Goal: Task Accomplishment & Management: Manage account settings

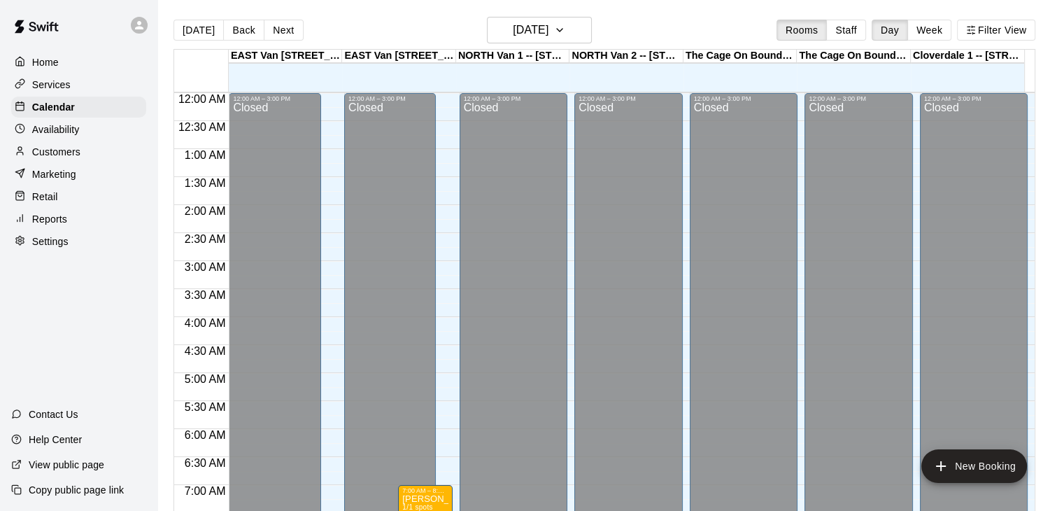
scroll to position [867, 0]
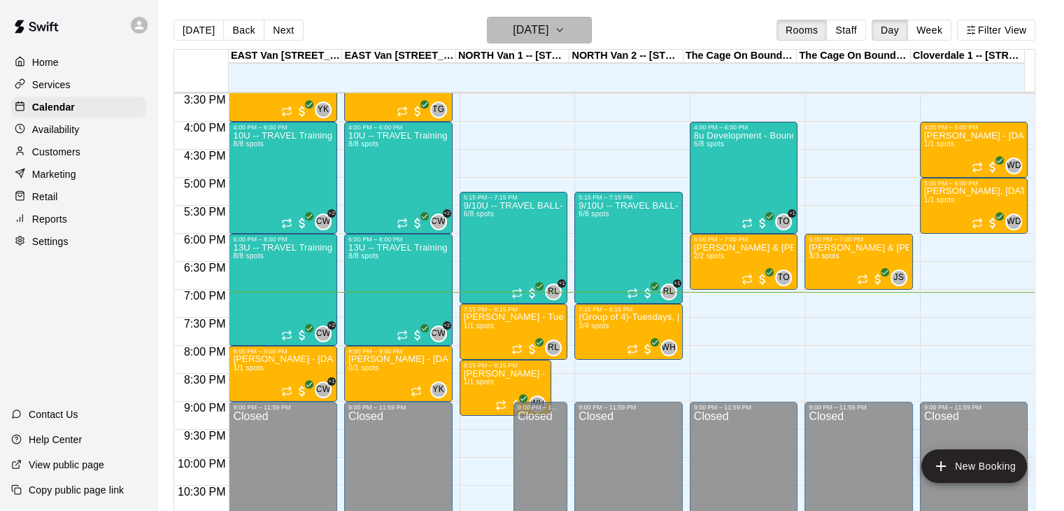
click at [563, 29] on icon "button" at bounding box center [560, 30] width 6 height 3
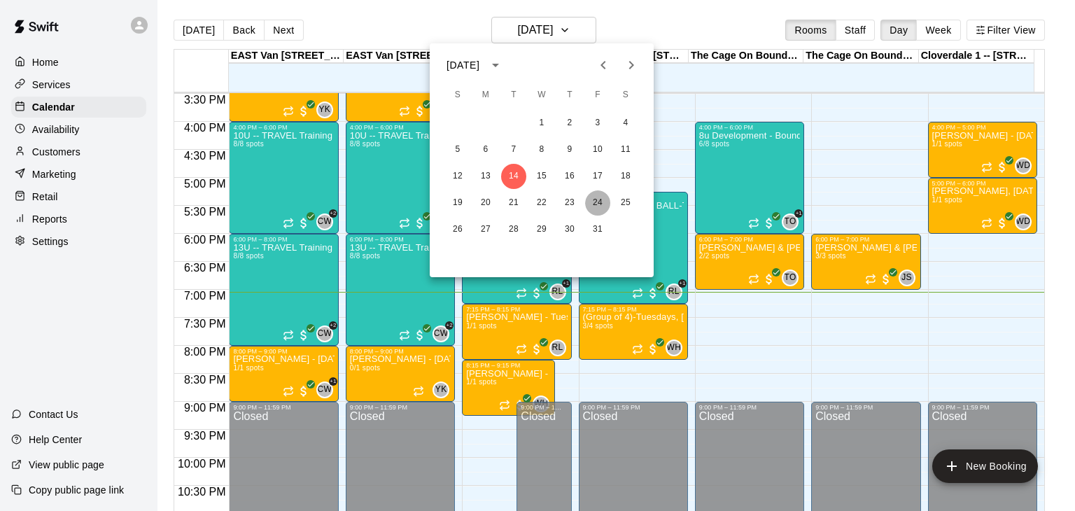
click at [596, 198] on button "24" at bounding box center [597, 202] width 25 height 25
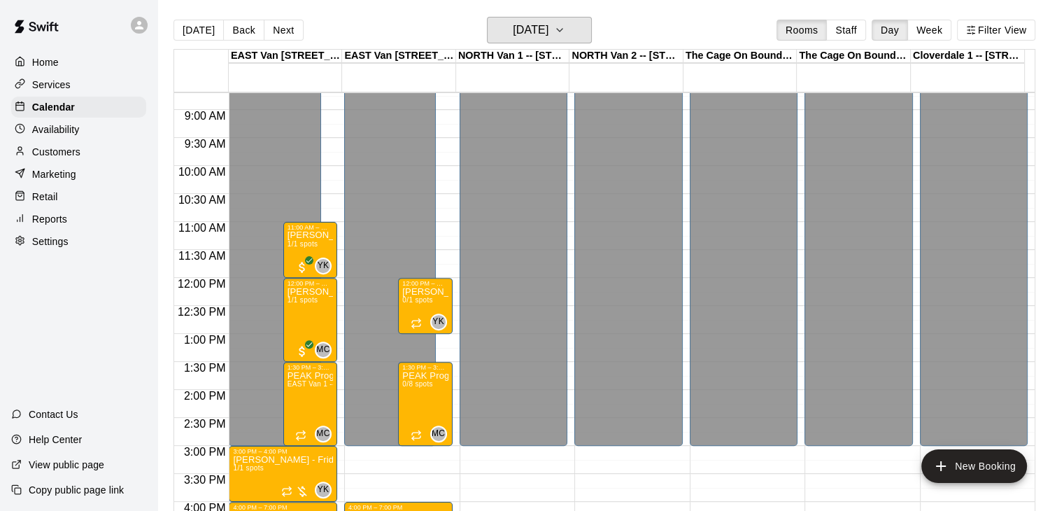
scroll to position [485, 0]
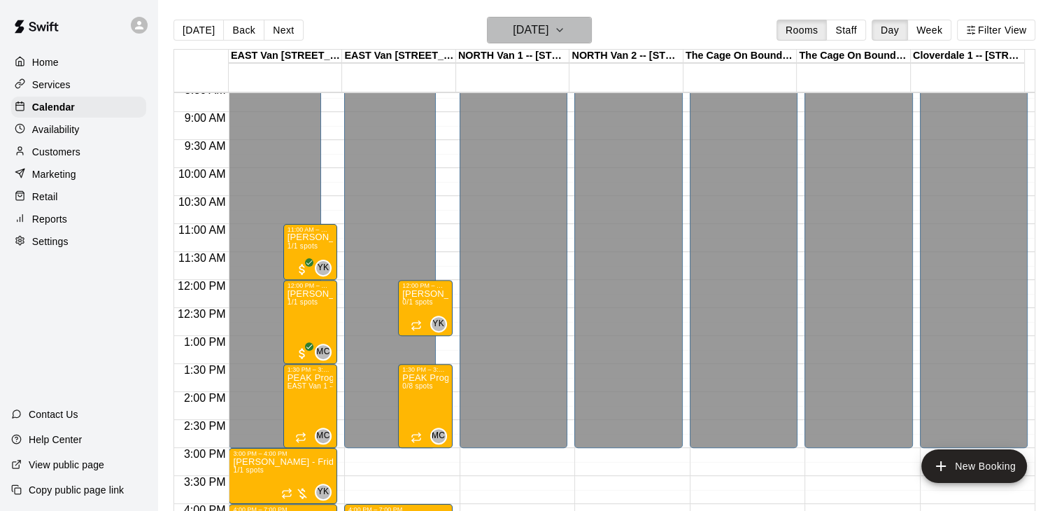
click at [563, 30] on icon "button" at bounding box center [560, 30] width 6 height 3
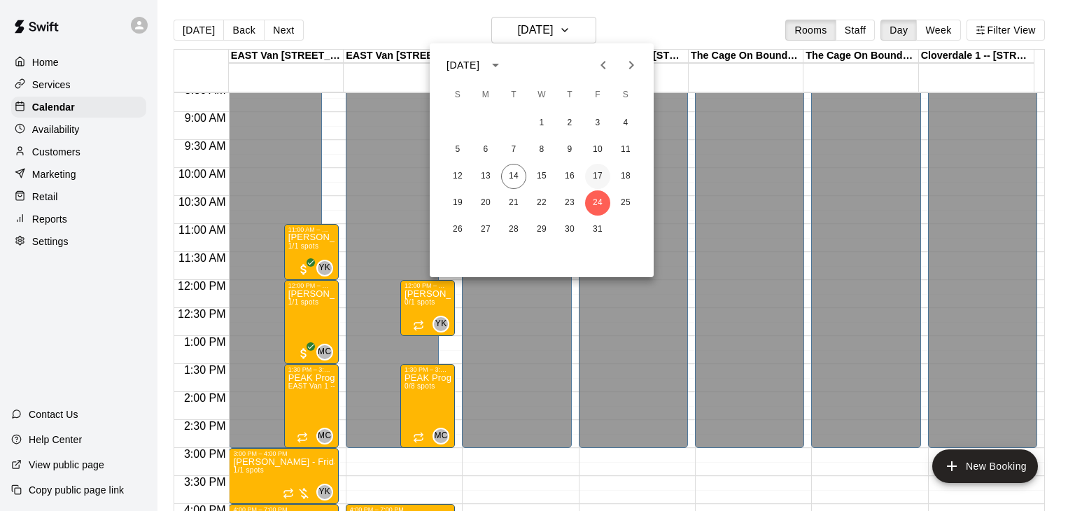
click at [601, 175] on button "17" at bounding box center [597, 176] width 25 height 25
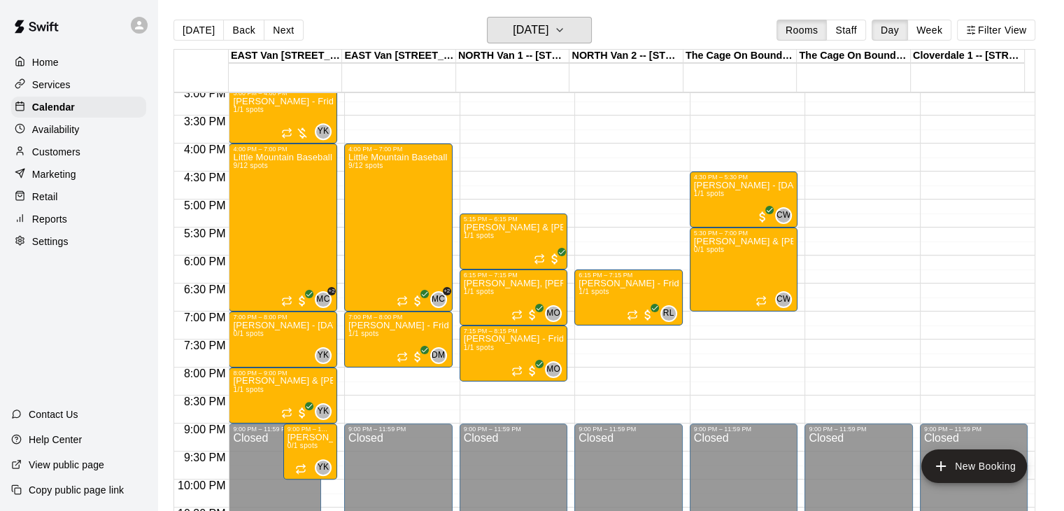
scroll to position [847, 0]
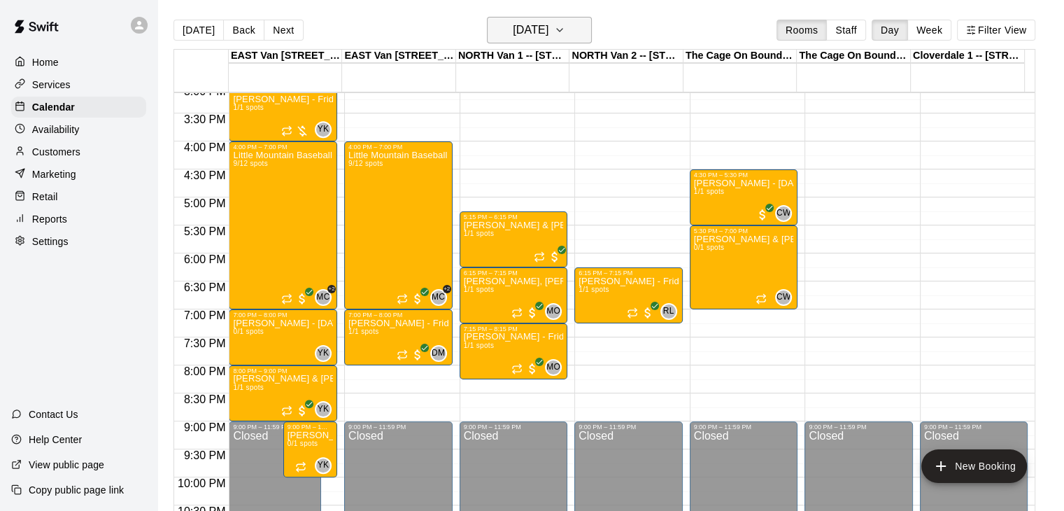
click at [565, 28] on icon "button" at bounding box center [559, 30] width 11 height 17
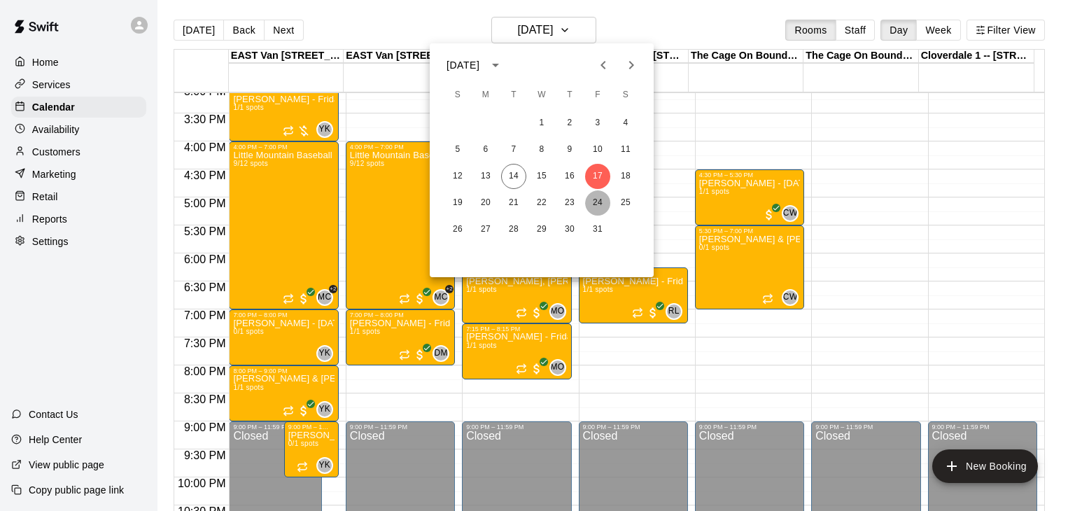
click at [596, 195] on button "24" at bounding box center [597, 202] width 25 height 25
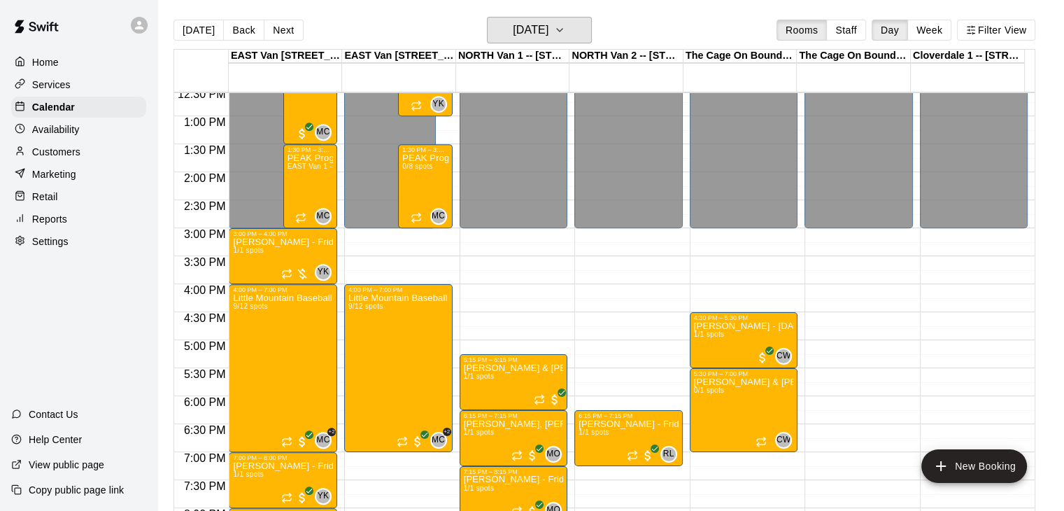
scroll to position [697, 0]
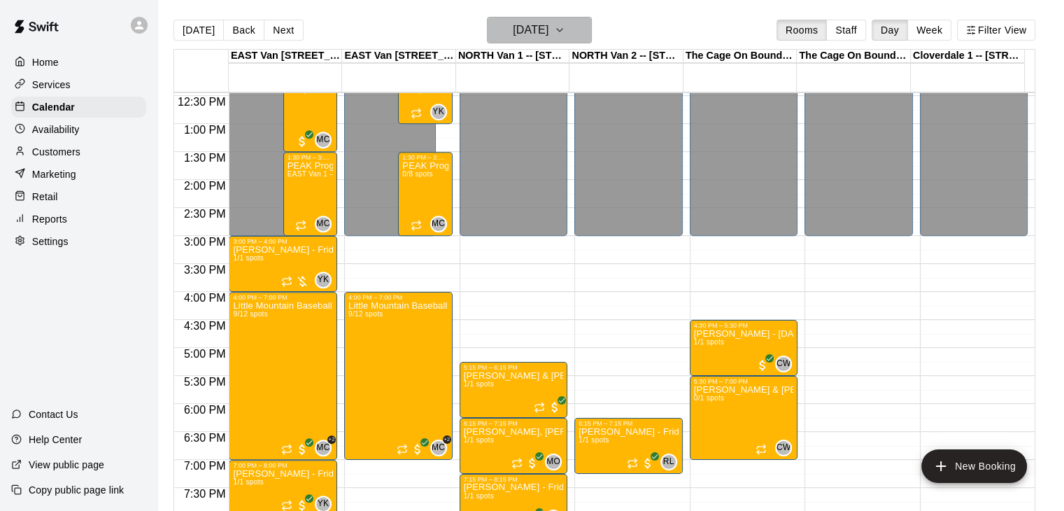
click at [585, 24] on button "[DATE]" at bounding box center [539, 30] width 105 height 27
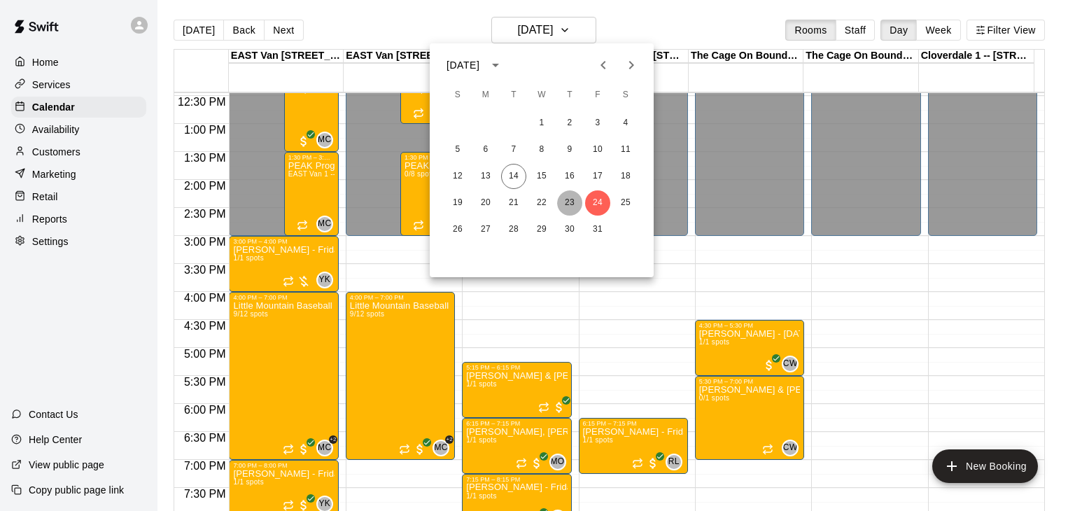
click at [563, 201] on button "23" at bounding box center [569, 202] width 25 height 25
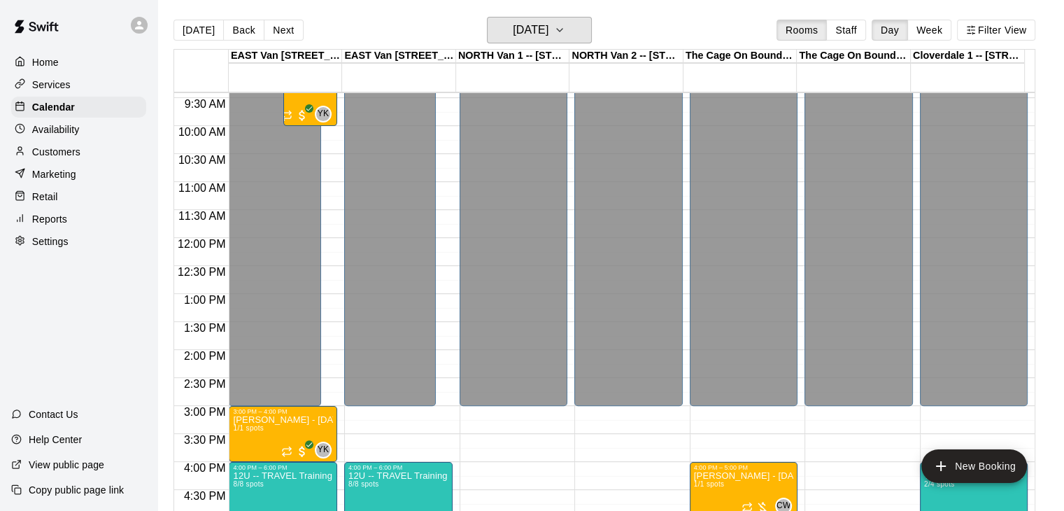
scroll to position [505, 0]
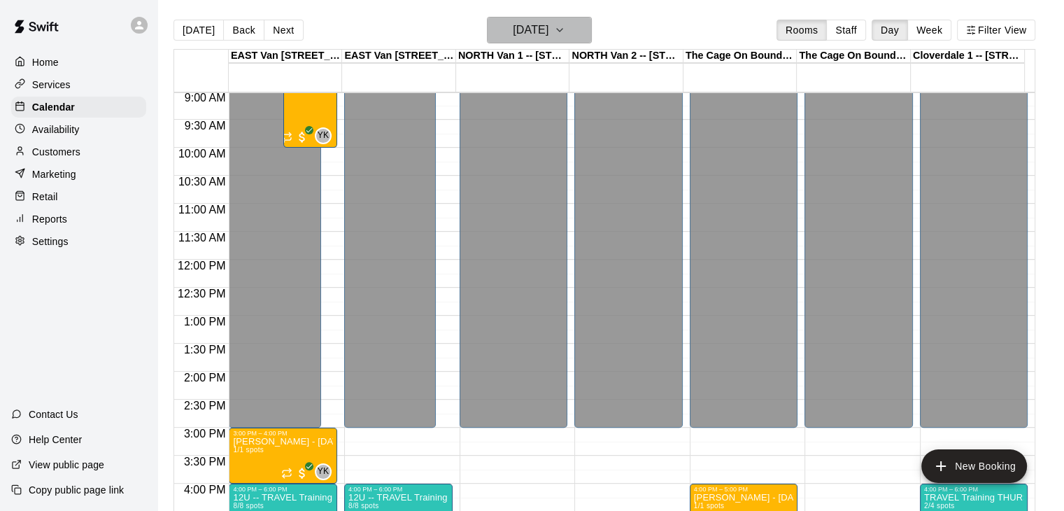
click at [565, 27] on icon "button" at bounding box center [559, 30] width 11 height 17
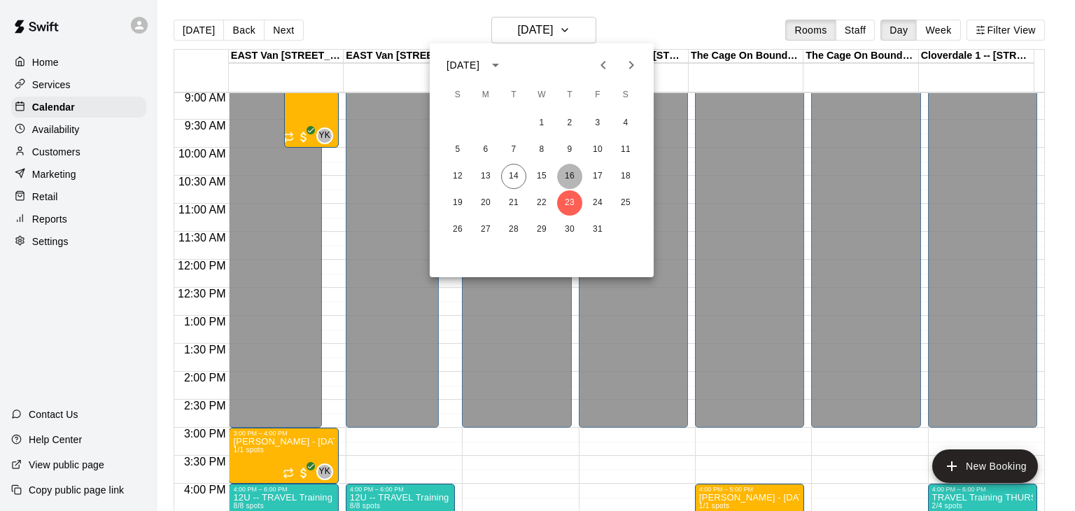
click at [570, 176] on button "16" at bounding box center [569, 176] width 25 height 25
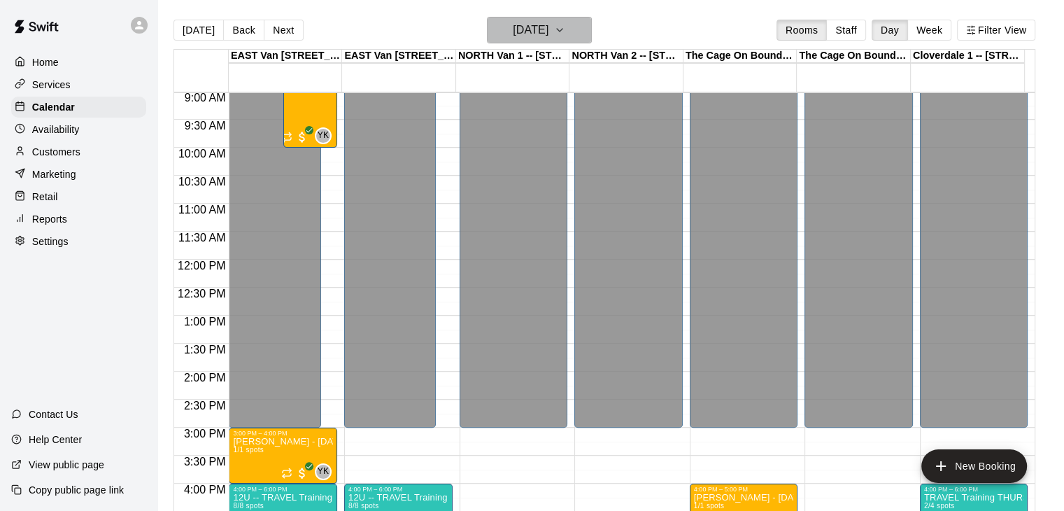
click at [565, 23] on icon "button" at bounding box center [559, 30] width 11 height 17
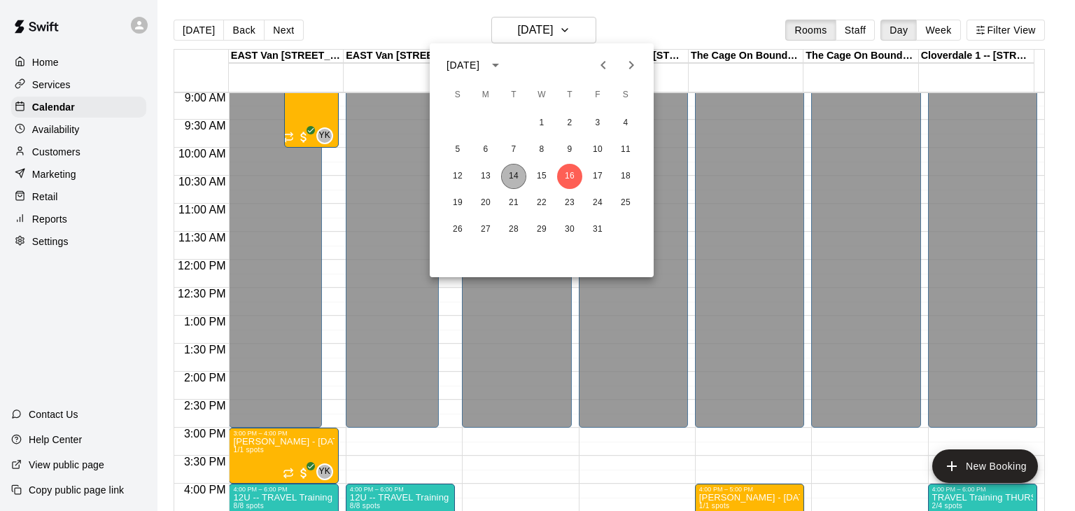
click at [511, 172] on button "14" at bounding box center [513, 176] width 25 height 25
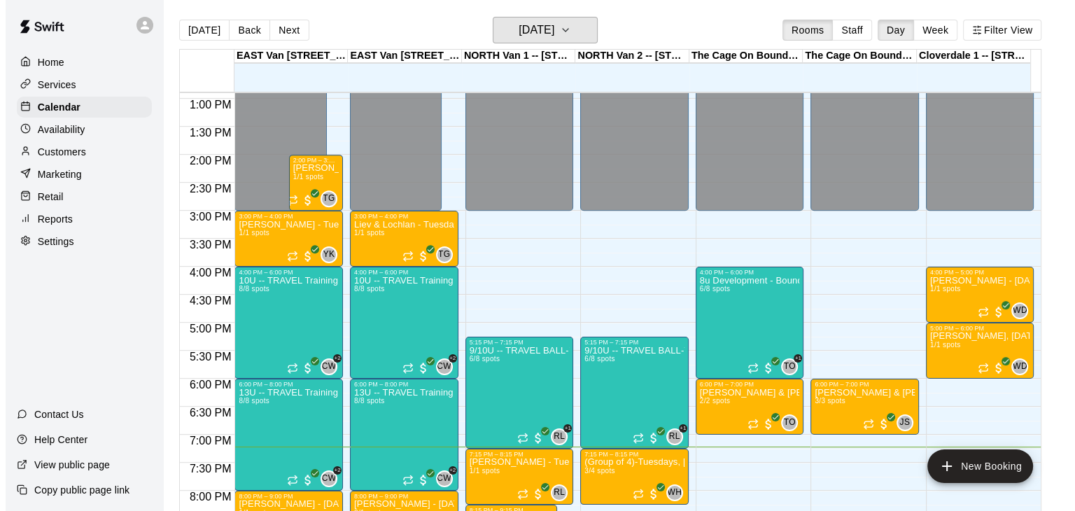
scroll to position [726, 0]
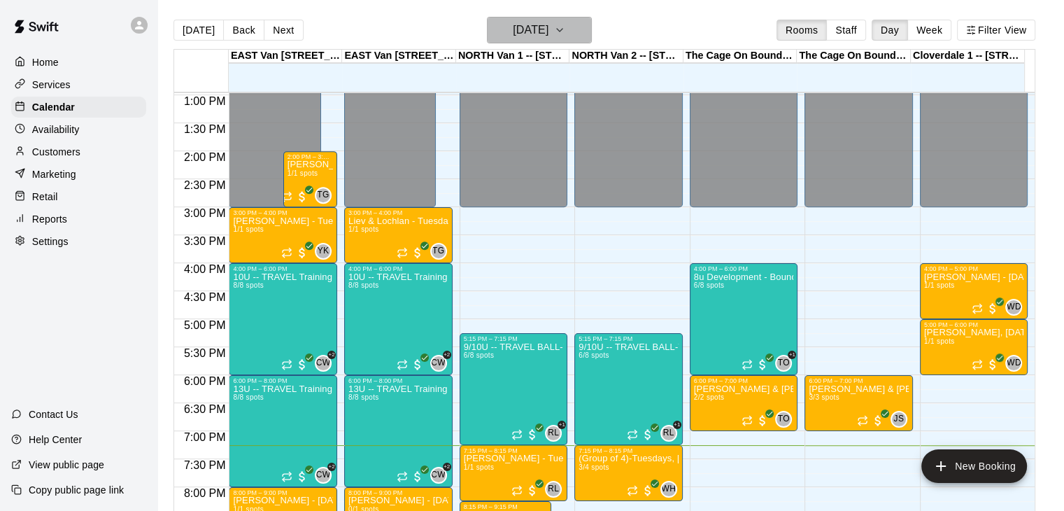
click at [575, 29] on button "[DATE]" at bounding box center [539, 30] width 105 height 27
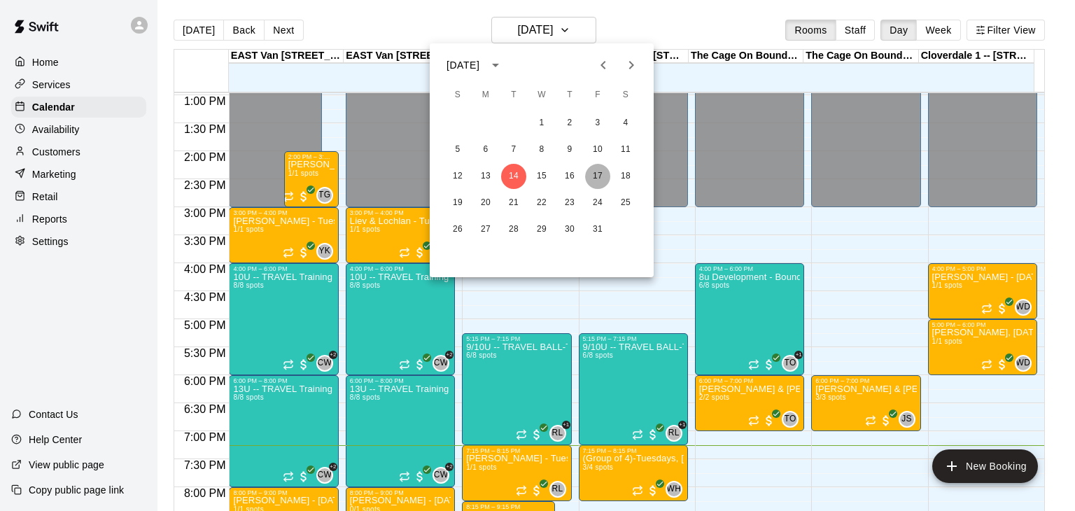
click at [597, 175] on button "17" at bounding box center [597, 176] width 25 height 25
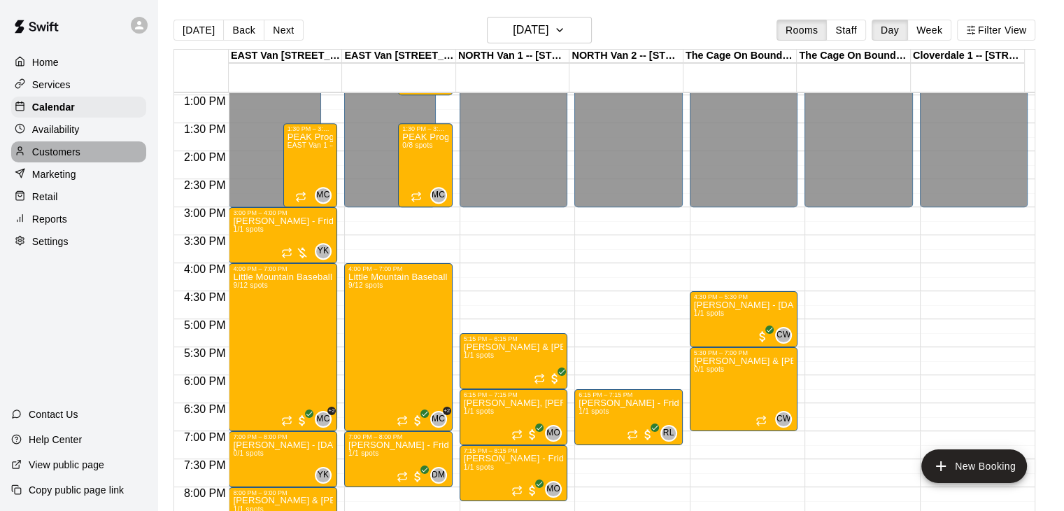
click at [62, 153] on p "Customers" at bounding box center [56, 152] width 48 height 14
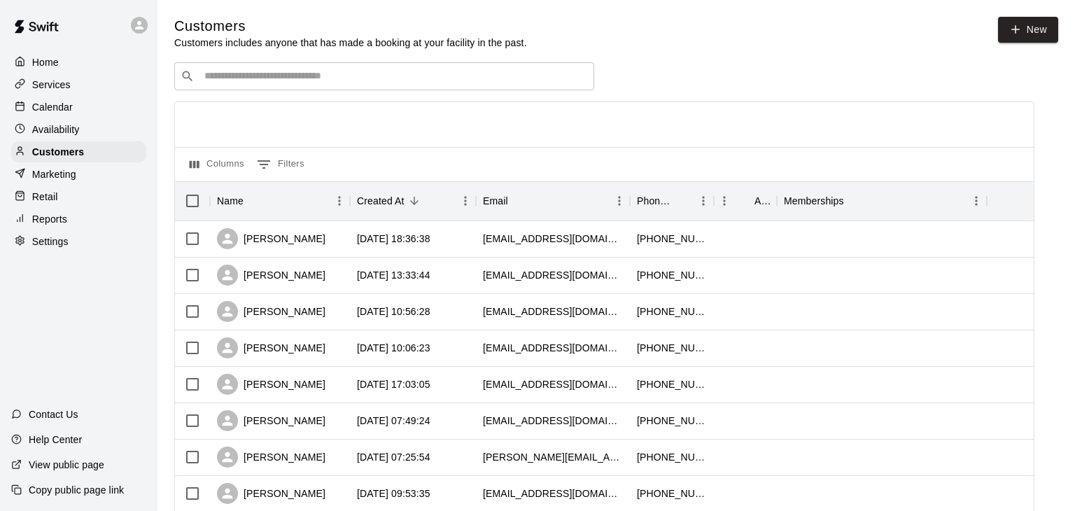
click at [327, 80] on input "Search customers by name or email" at bounding box center [394, 76] width 388 height 14
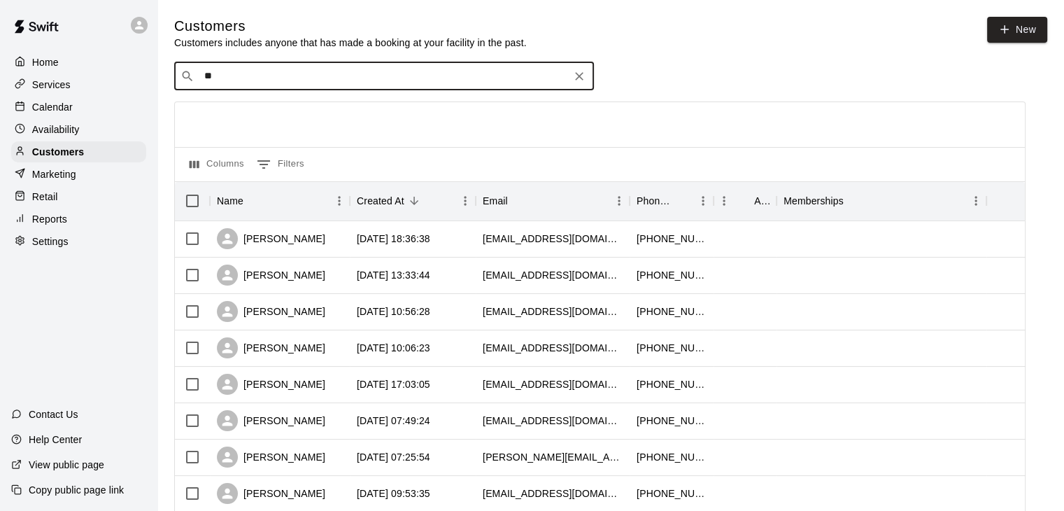
type input "***"
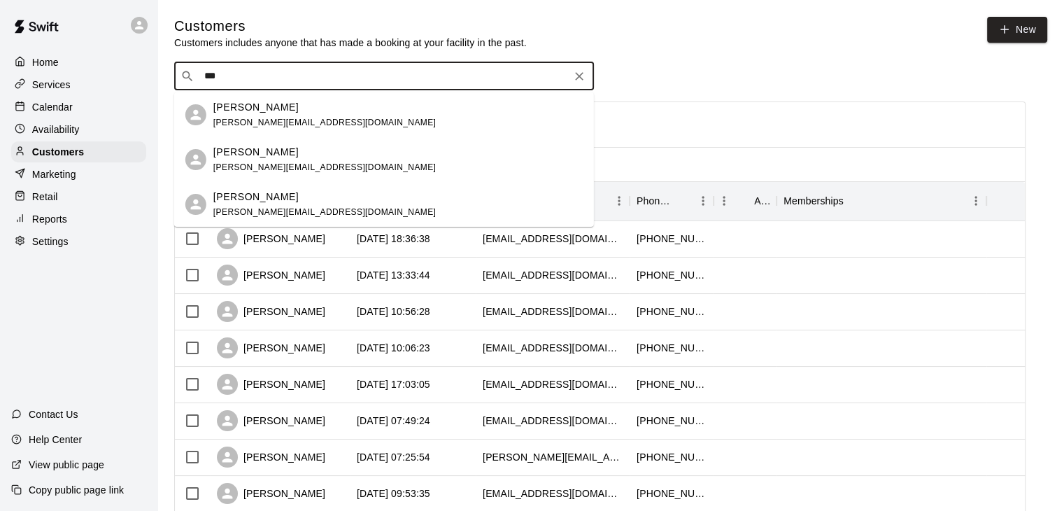
click at [322, 113] on div "[PERSON_NAME]" at bounding box center [324, 107] width 222 height 15
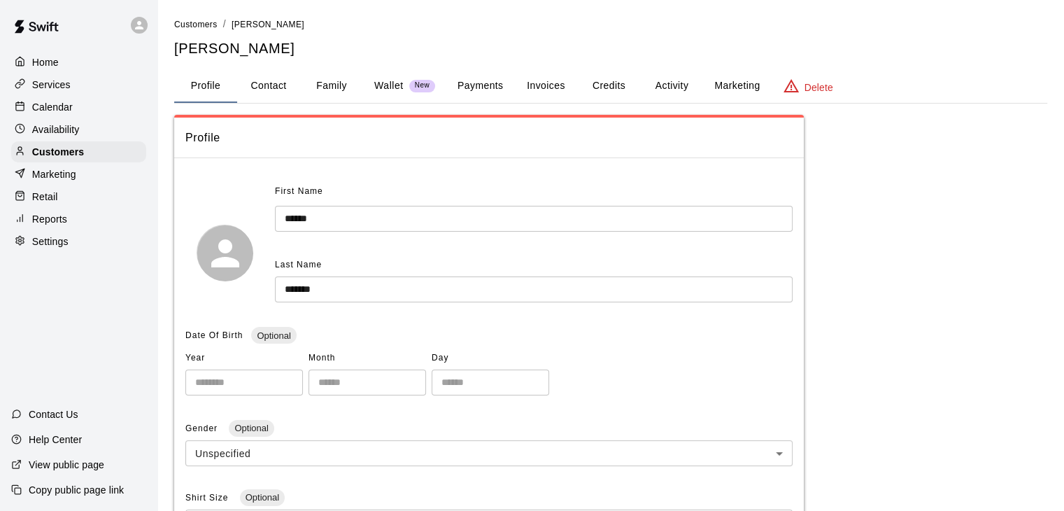
click at [327, 82] on button "Family" at bounding box center [331, 86] width 63 height 34
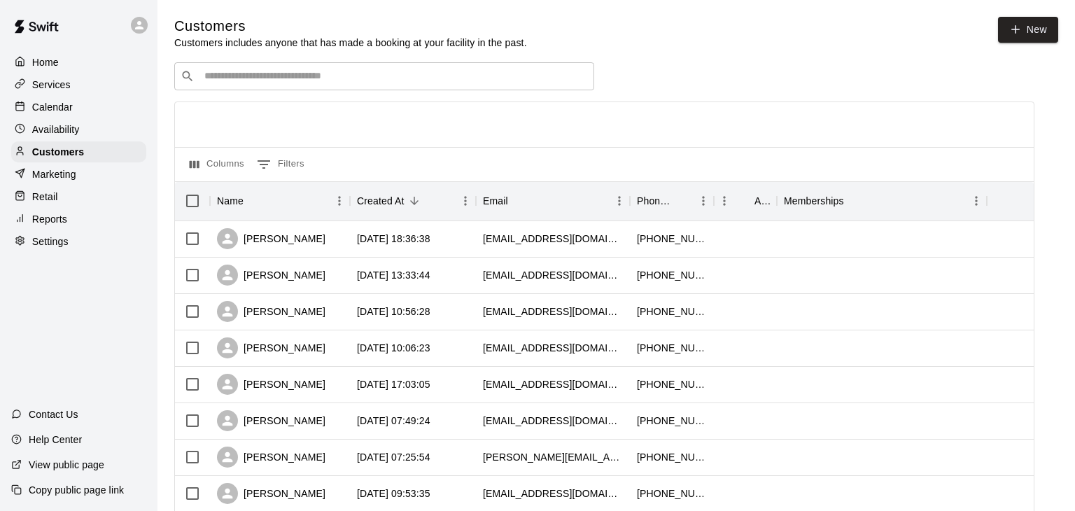
drag, startPoint x: 22, startPoint y: 1, endPoint x: 323, endPoint y: 79, distance: 310.2
click at [323, 79] on input "Search customers by name or email" at bounding box center [394, 76] width 388 height 14
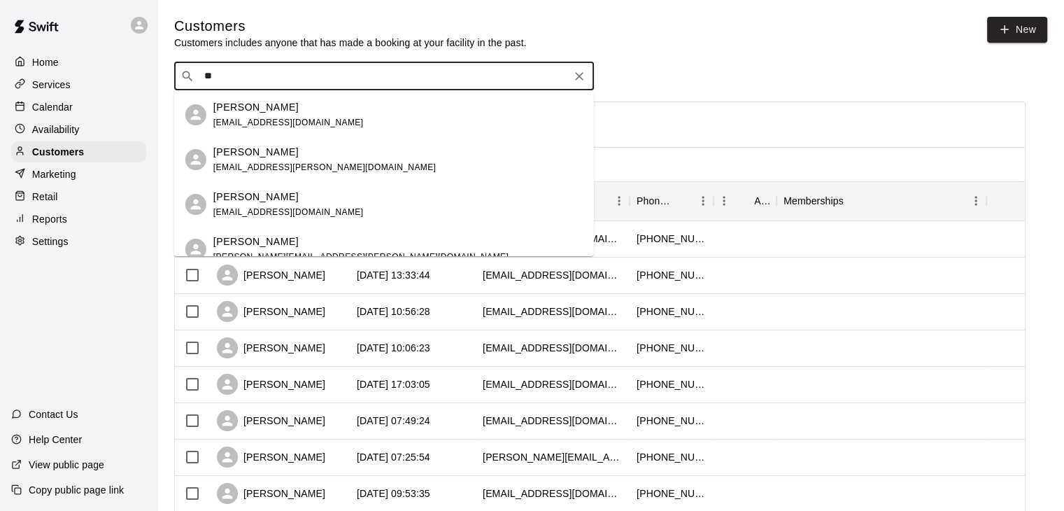
type input "*"
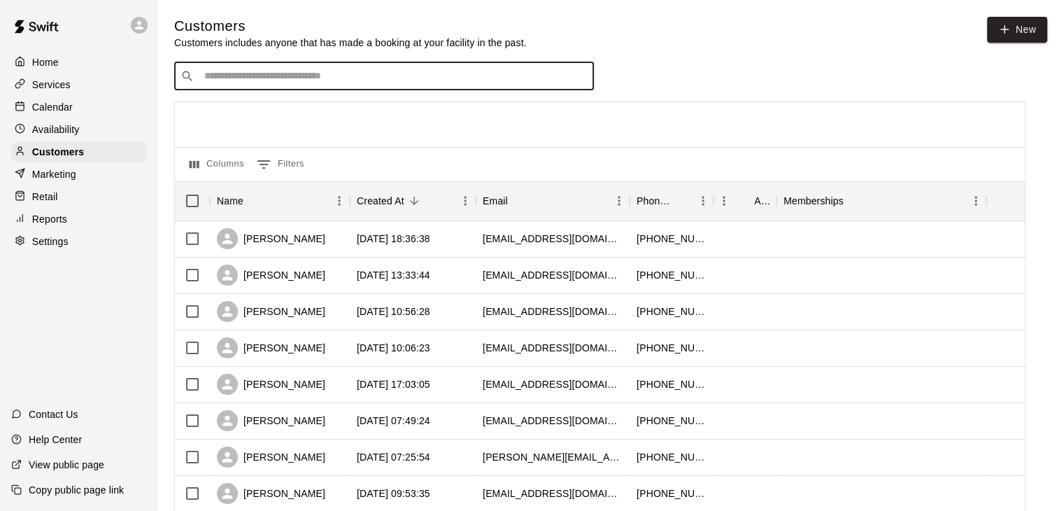
click at [64, 111] on p "Calendar" at bounding box center [52, 107] width 41 height 14
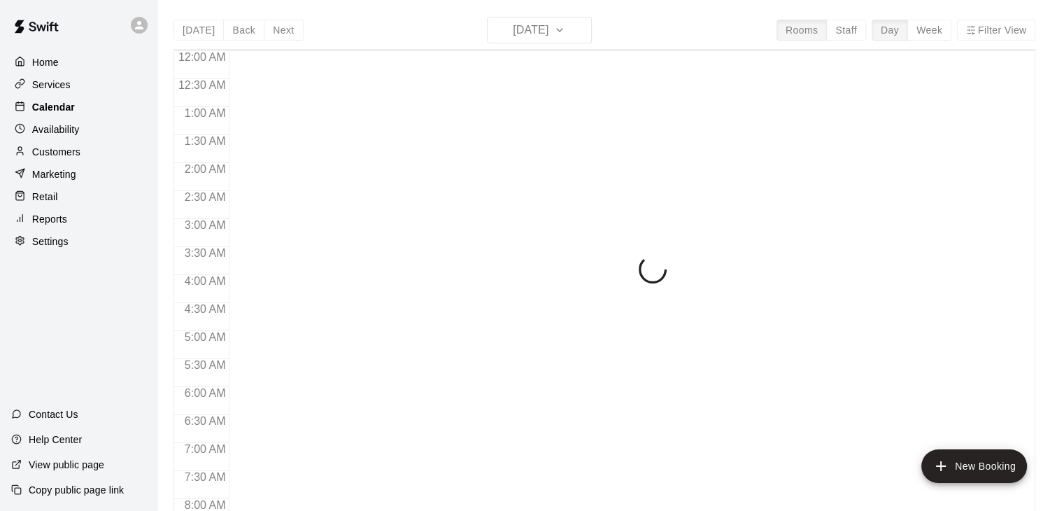
scroll to position [867, 0]
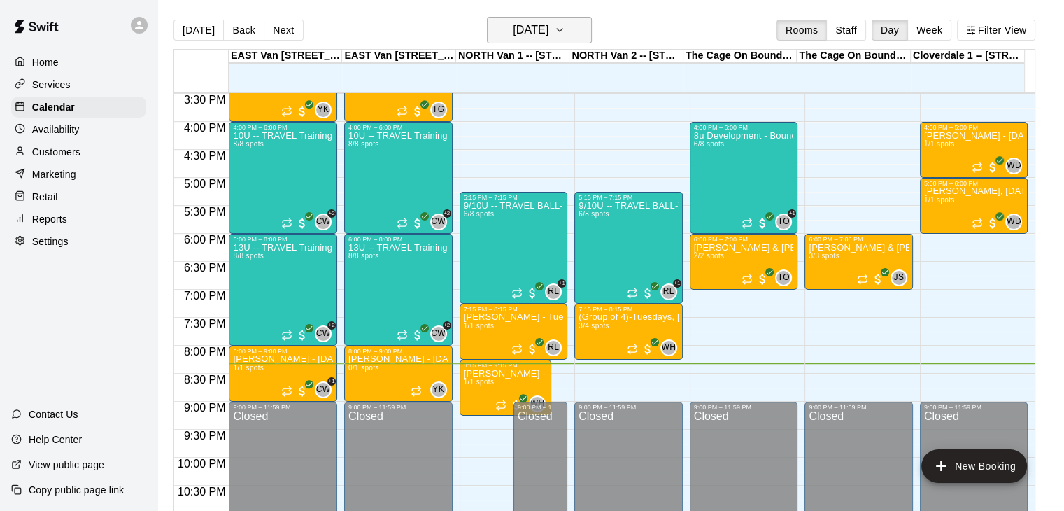
click at [565, 27] on icon "button" at bounding box center [559, 30] width 11 height 17
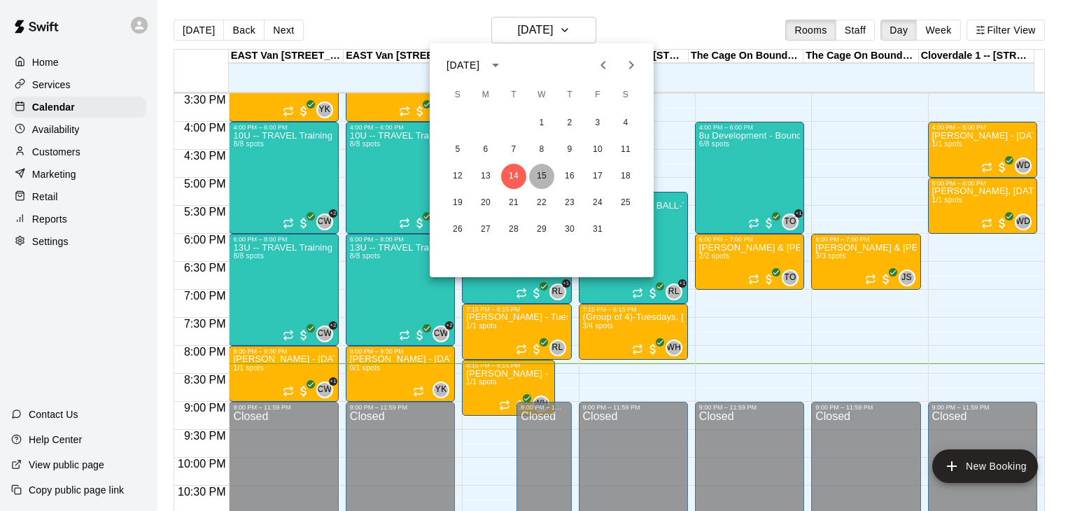
click at [546, 173] on button "15" at bounding box center [541, 176] width 25 height 25
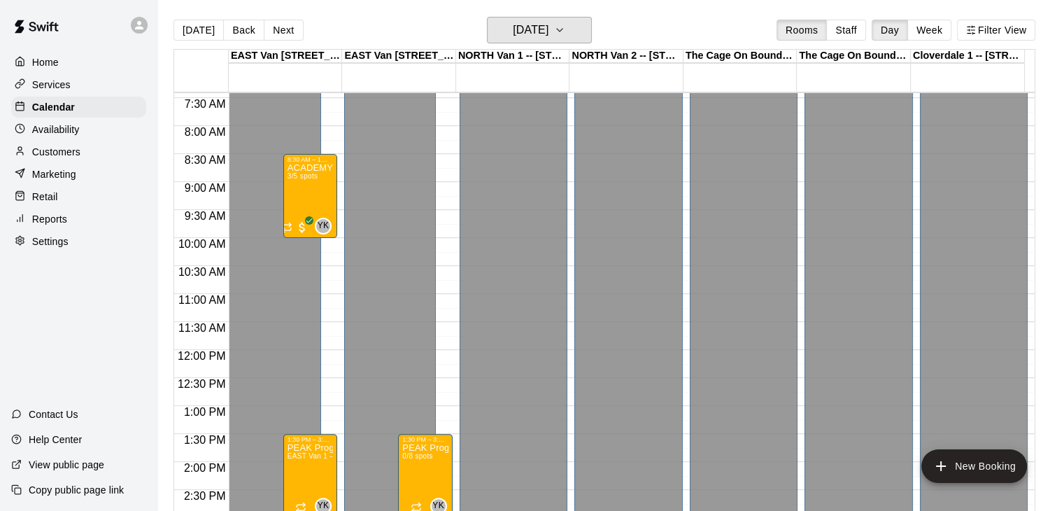
scroll to position [419, 0]
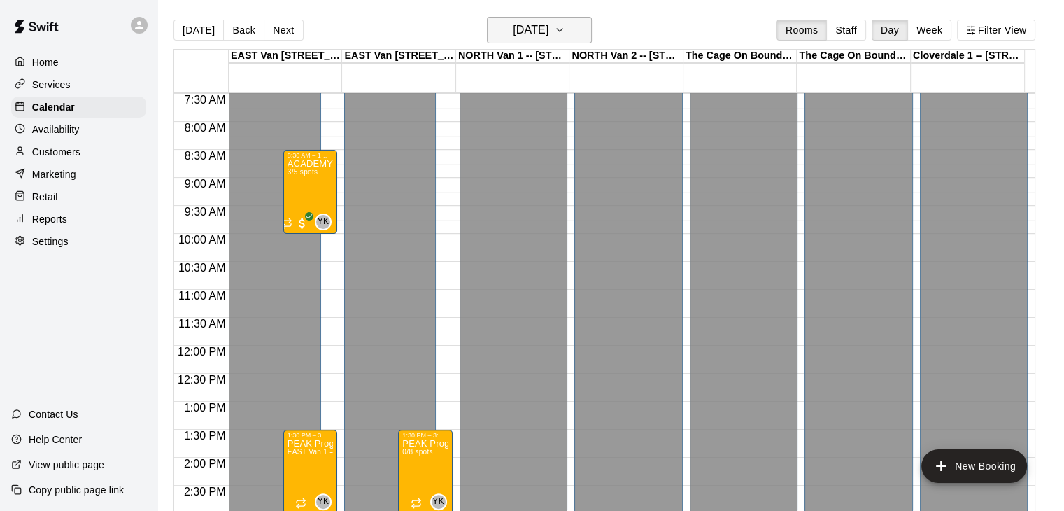
click at [565, 32] on icon "button" at bounding box center [559, 30] width 11 height 17
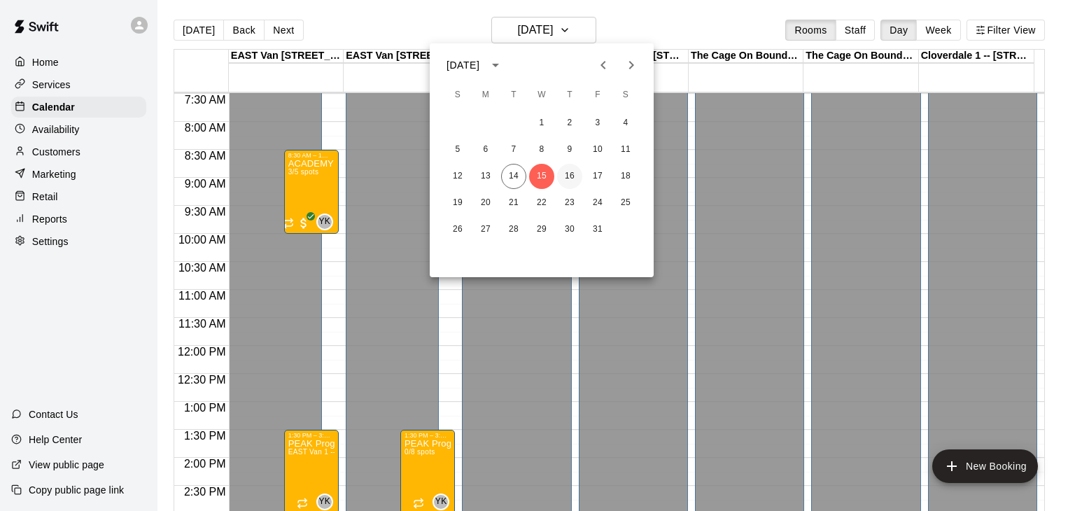
click at [569, 185] on button "16" at bounding box center [569, 176] width 25 height 25
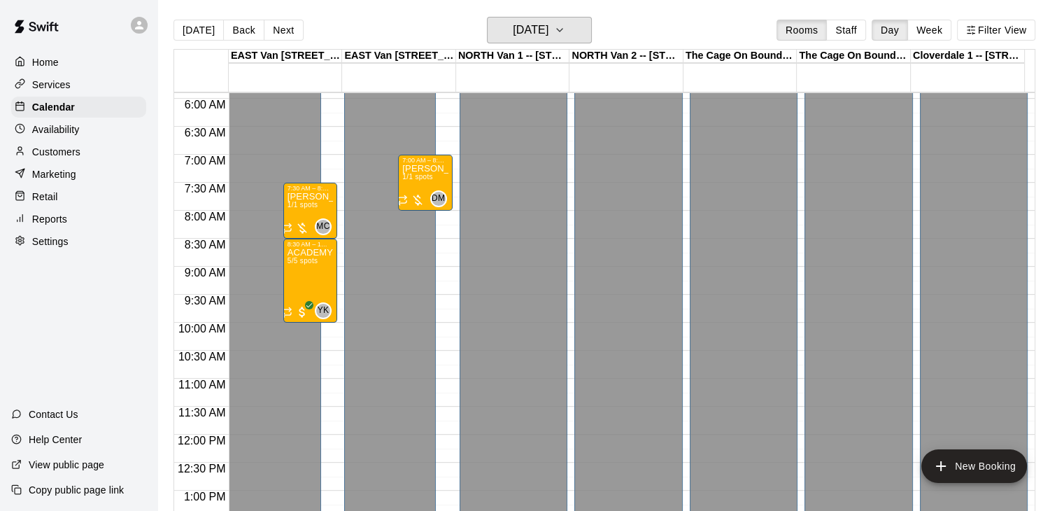
scroll to position [317, 0]
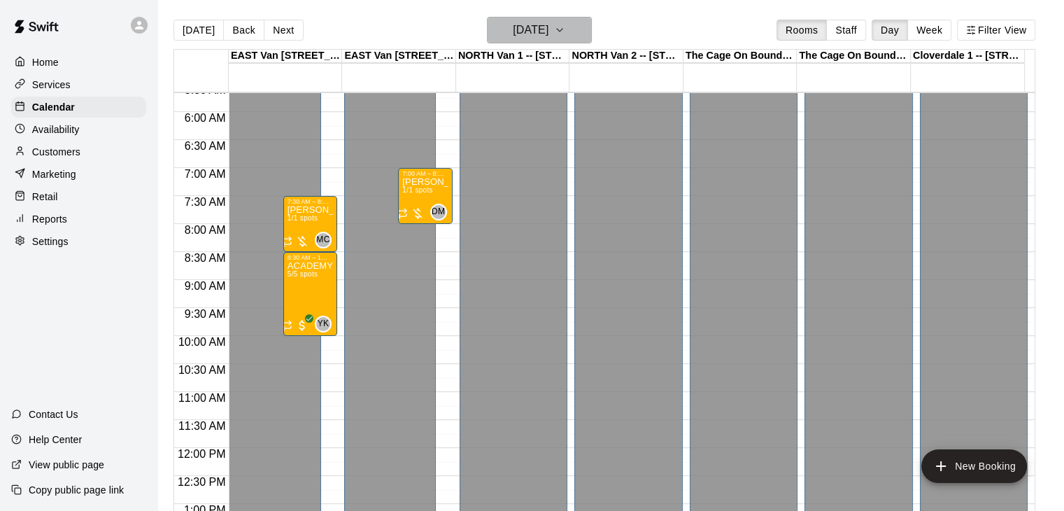
click at [563, 29] on icon "button" at bounding box center [560, 30] width 6 height 3
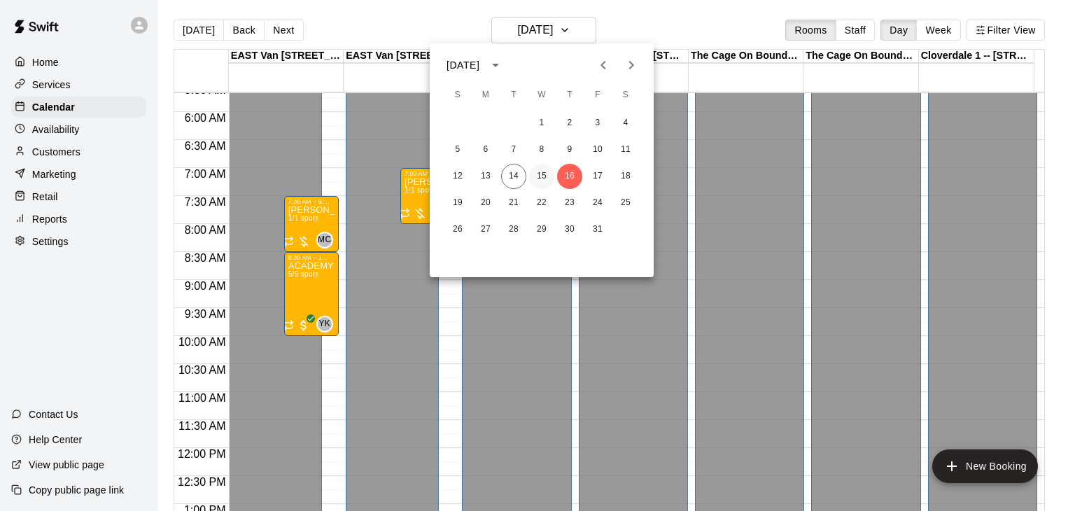
click at [544, 173] on button "15" at bounding box center [541, 176] width 25 height 25
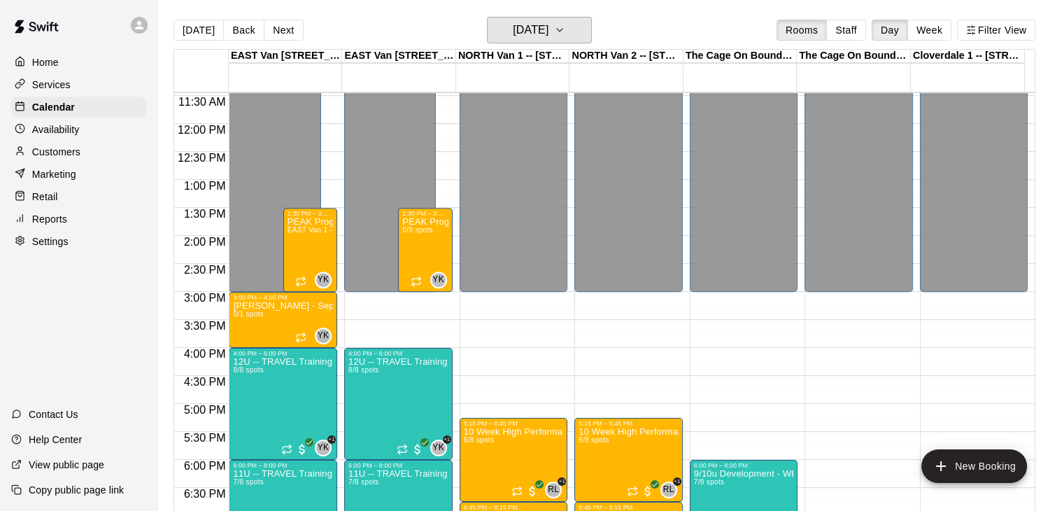
scroll to position [633, 0]
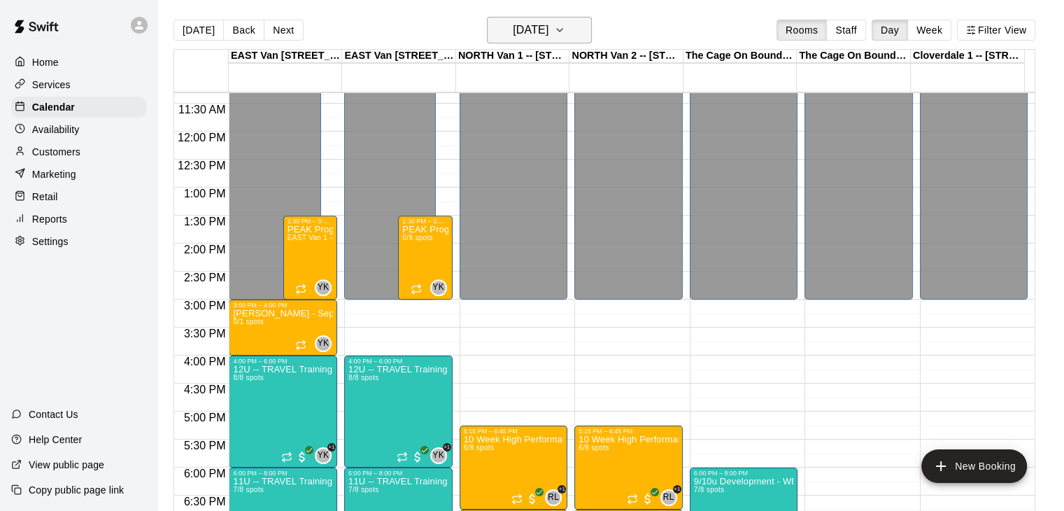
click at [565, 26] on icon "button" at bounding box center [559, 30] width 11 height 17
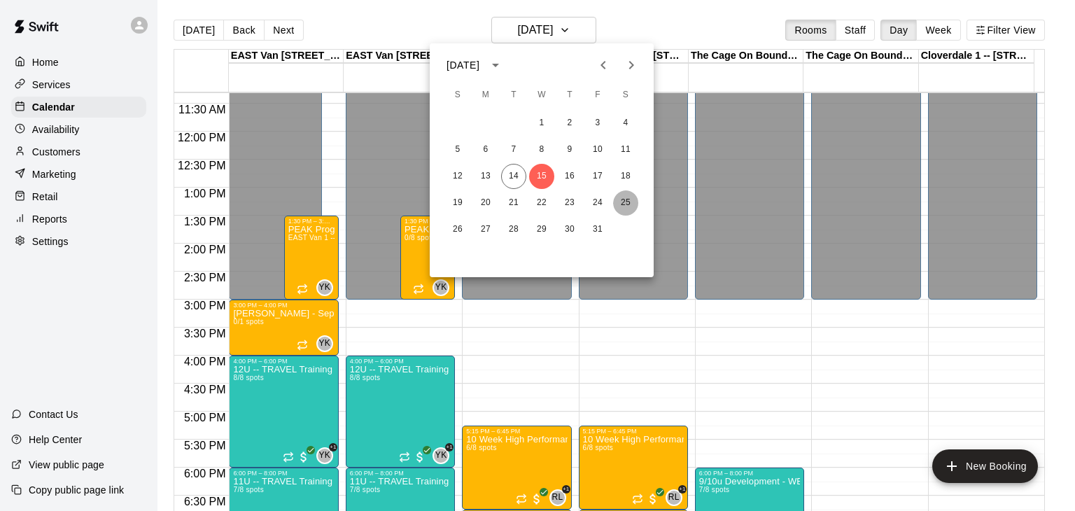
click at [627, 201] on button "25" at bounding box center [625, 202] width 25 height 25
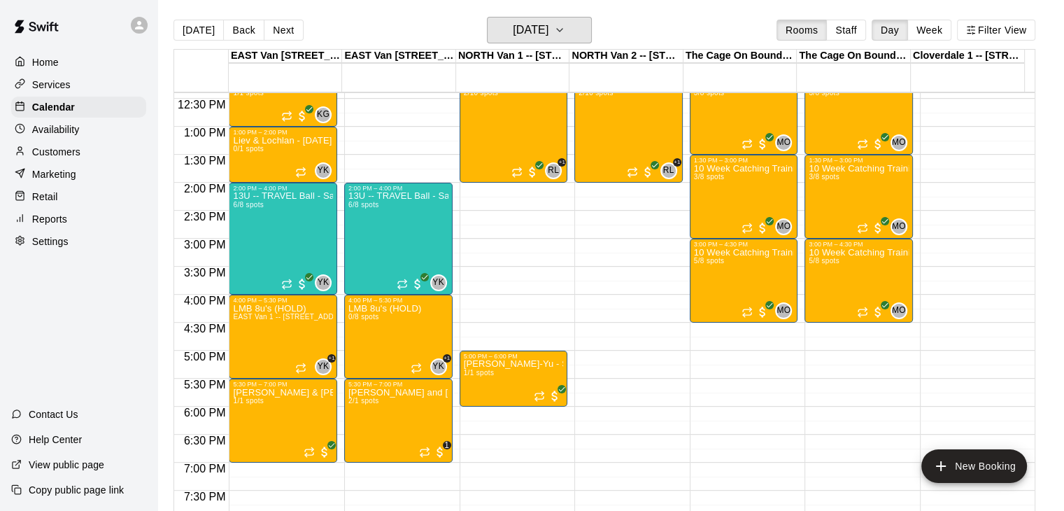
scroll to position [681, 0]
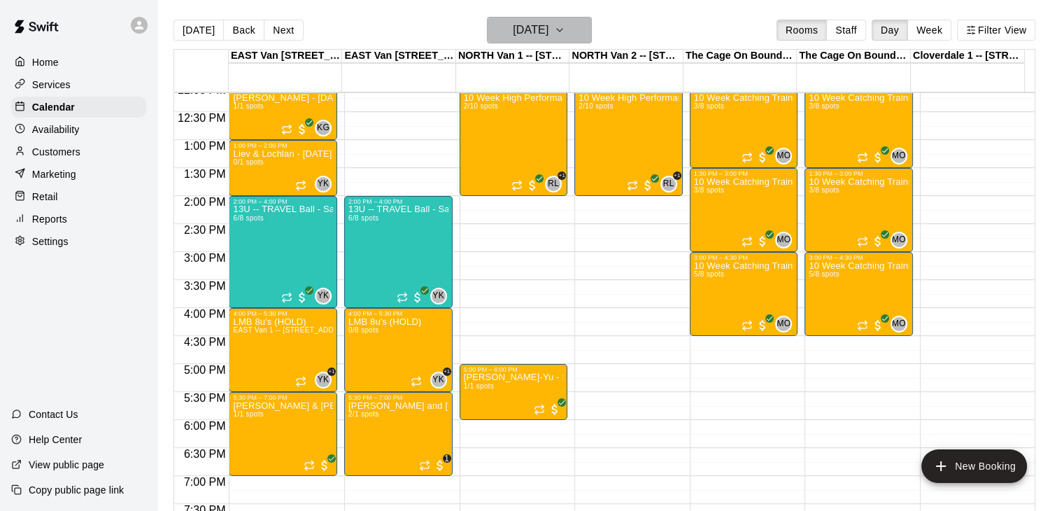
click at [565, 27] on icon "button" at bounding box center [559, 30] width 11 height 17
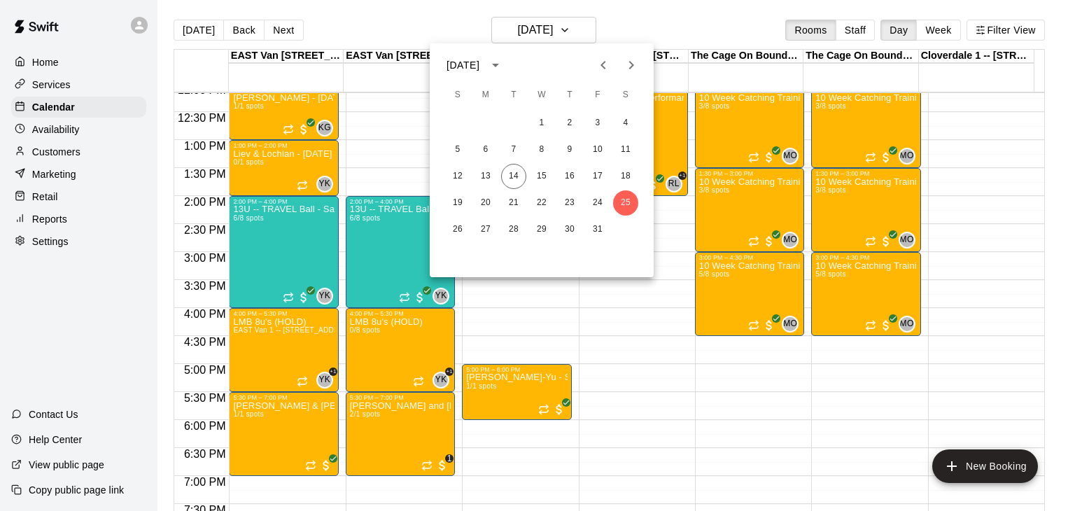
click at [630, 65] on icon "Next month" at bounding box center [631, 65] width 17 height 17
click at [623, 121] on button "1" at bounding box center [625, 123] width 25 height 25
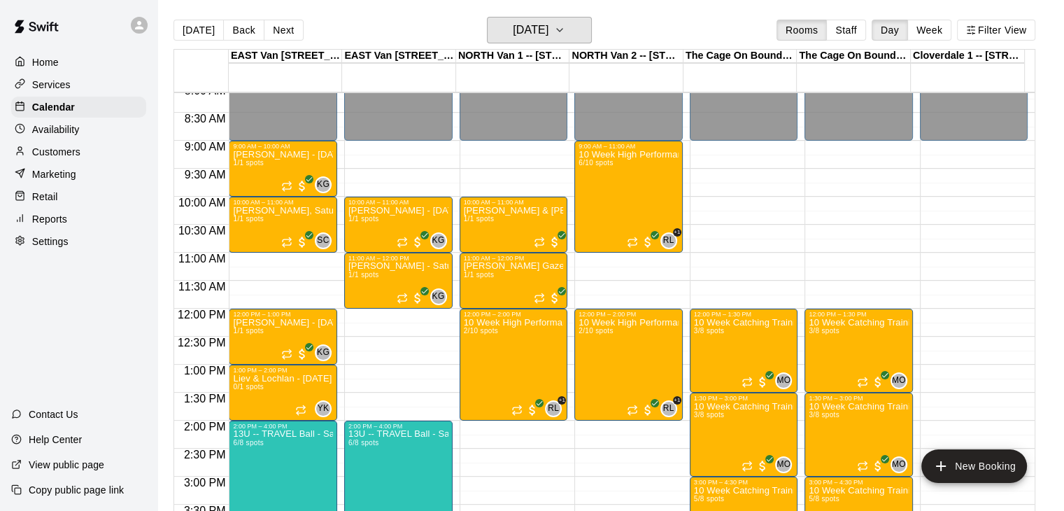
scroll to position [451, 0]
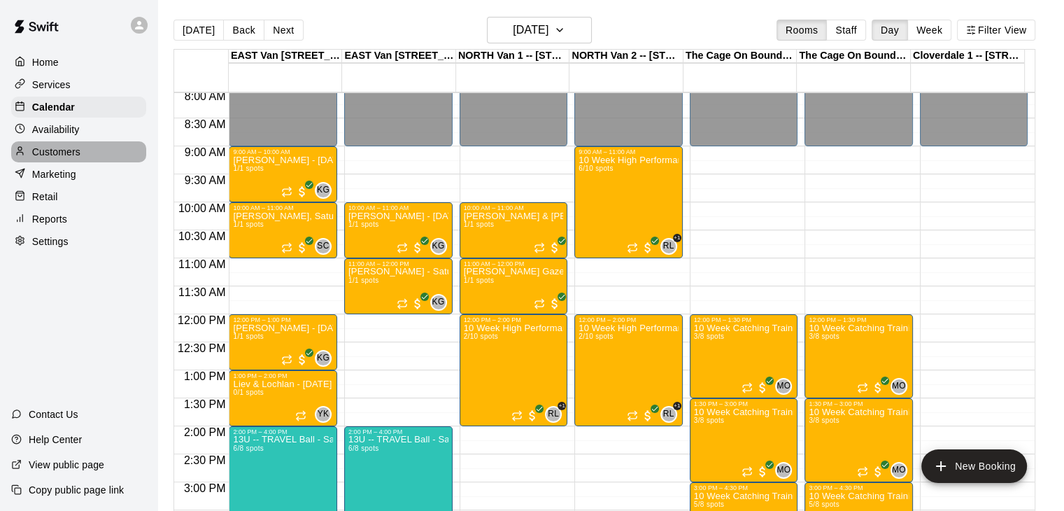
click at [64, 159] on p "Customers" at bounding box center [56, 152] width 48 height 14
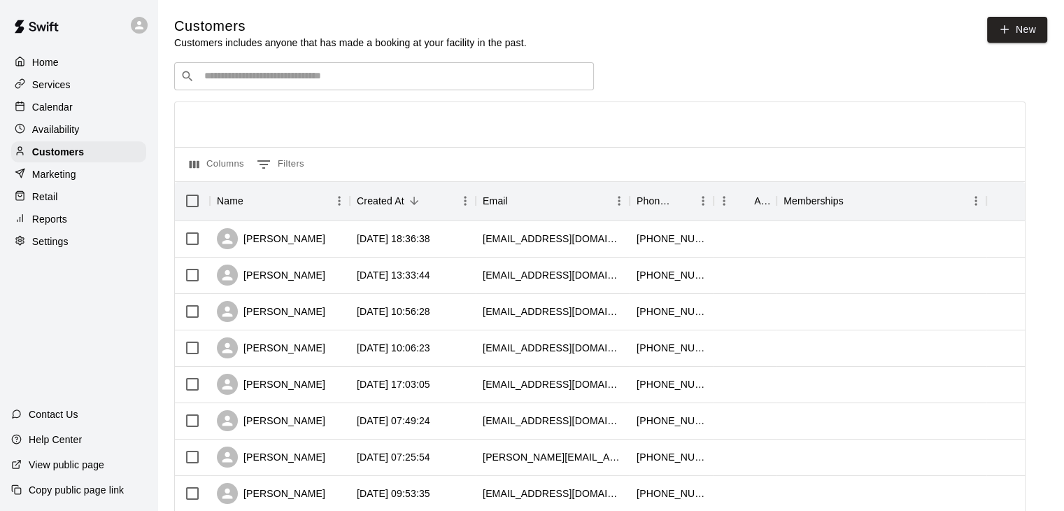
click at [232, 79] on input "Search customers by name or email" at bounding box center [394, 76] width 388 height 14
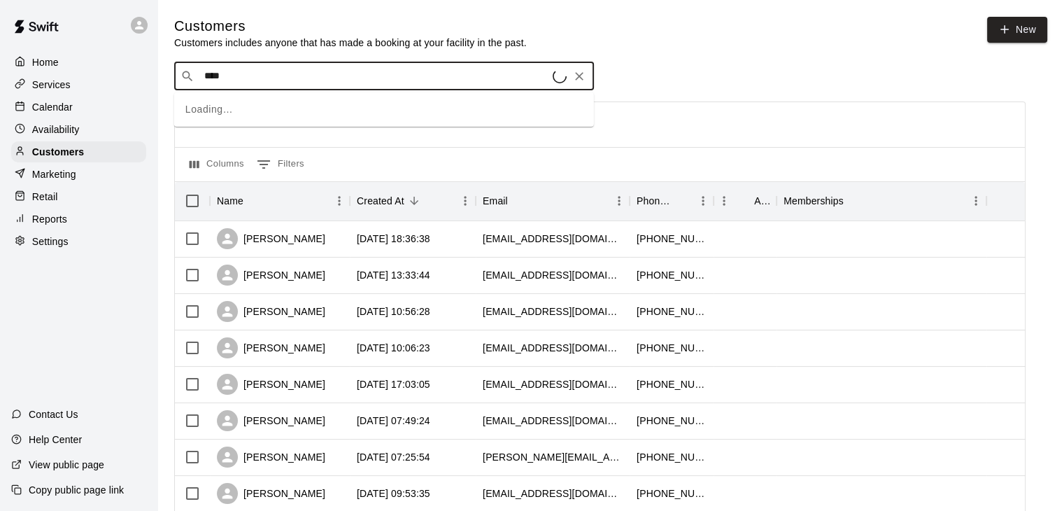
type input "*****"
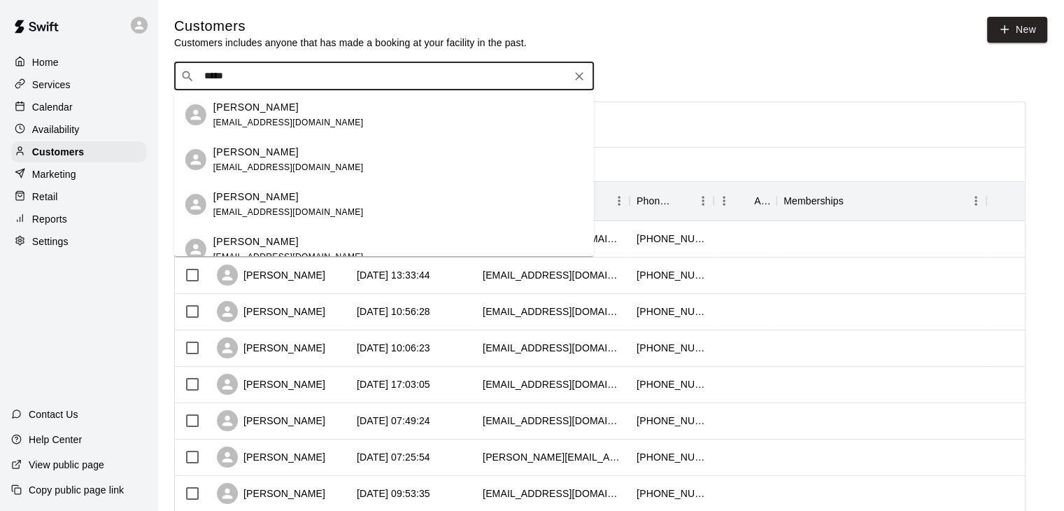
click at [249, 113] on p "Dylan Guthrie" at bounding box center [255, 107] width 85 height 15
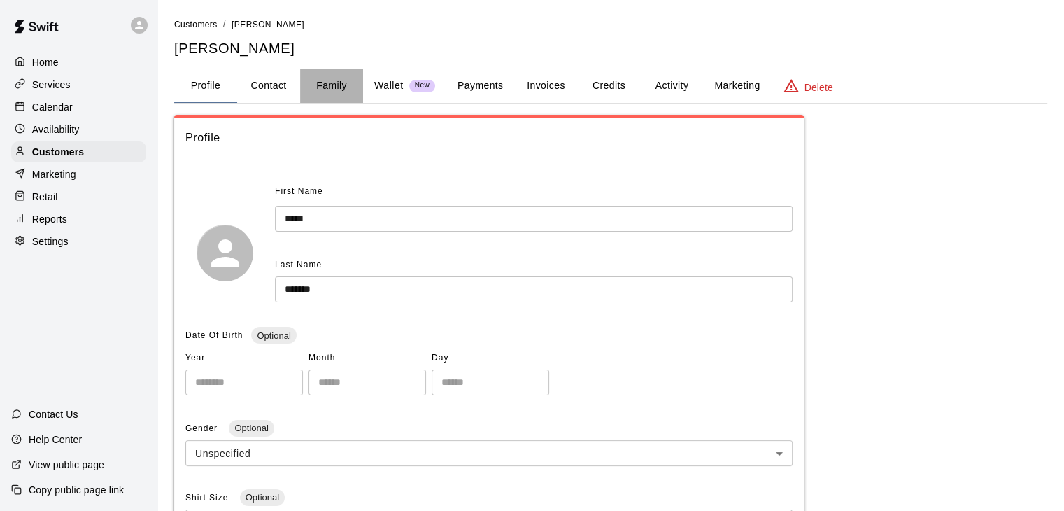
click at [334, 85] on button "Family" at bounding box center [331, 86] width 63 height 34
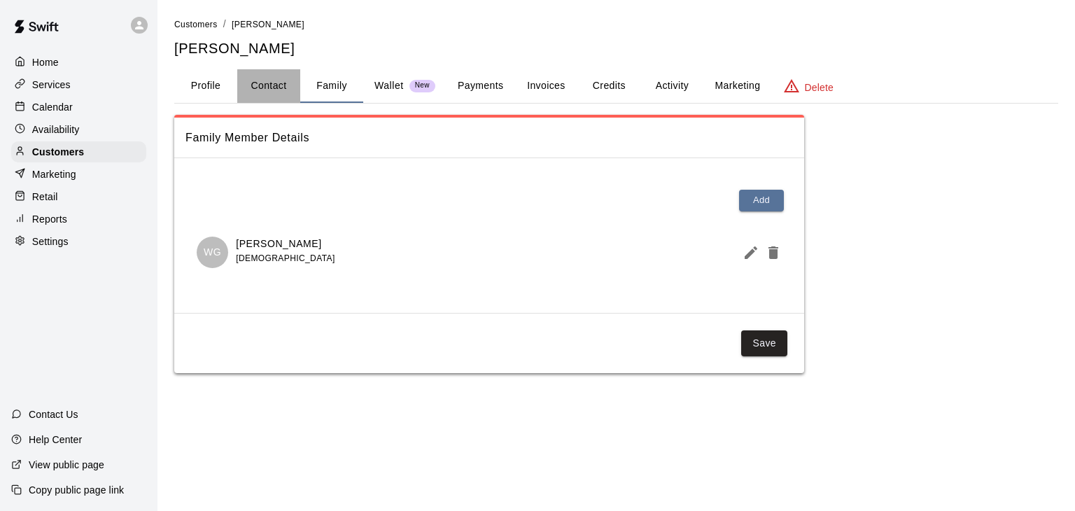
click at [276, 77] on button "Contact" at bounding box center [268, 86] width 63 height 34
select select "**"
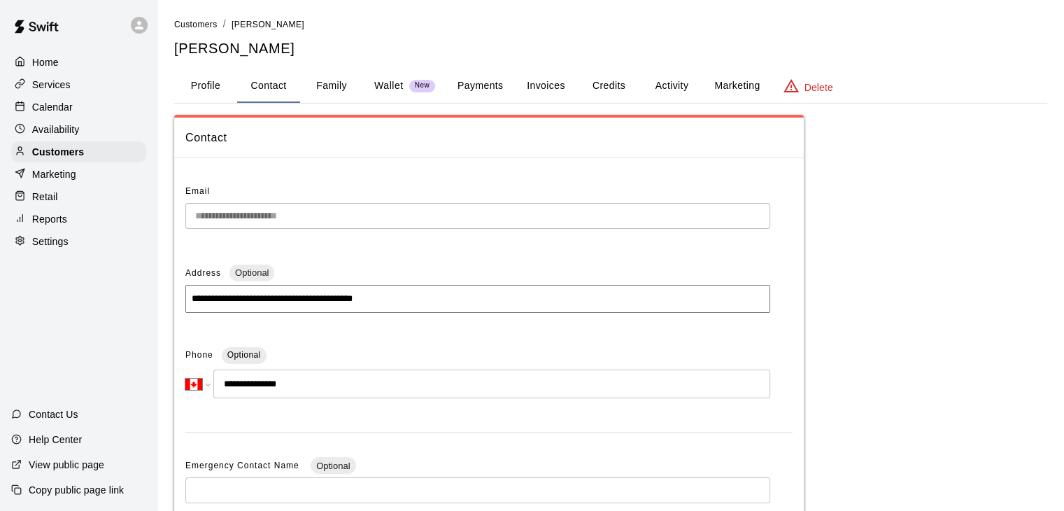
click at [207, 85] on button "Profile" at bounding box center [205, 86] width 63 height 34
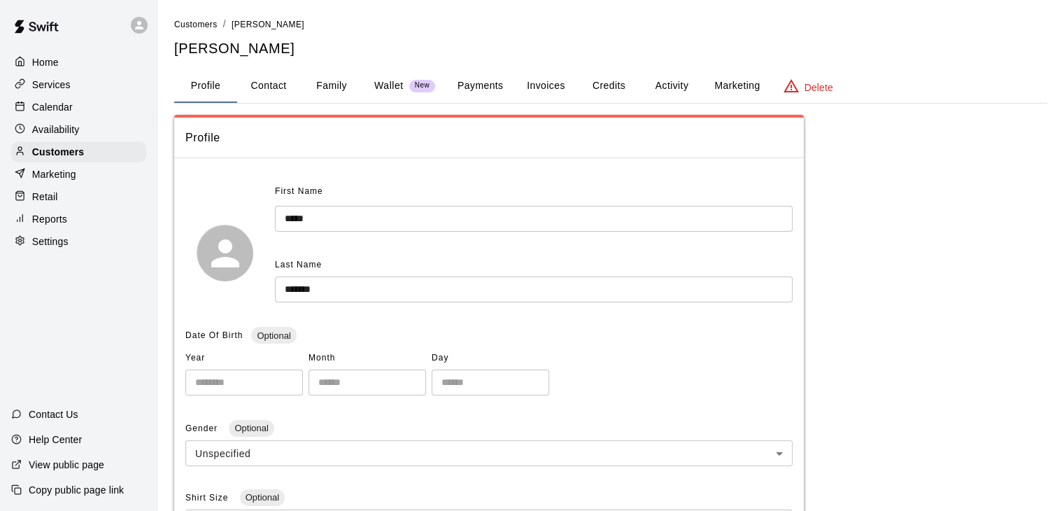
click at [73, 113] on div "Calendar" at bounding box center [78, 107] width 135 height 21
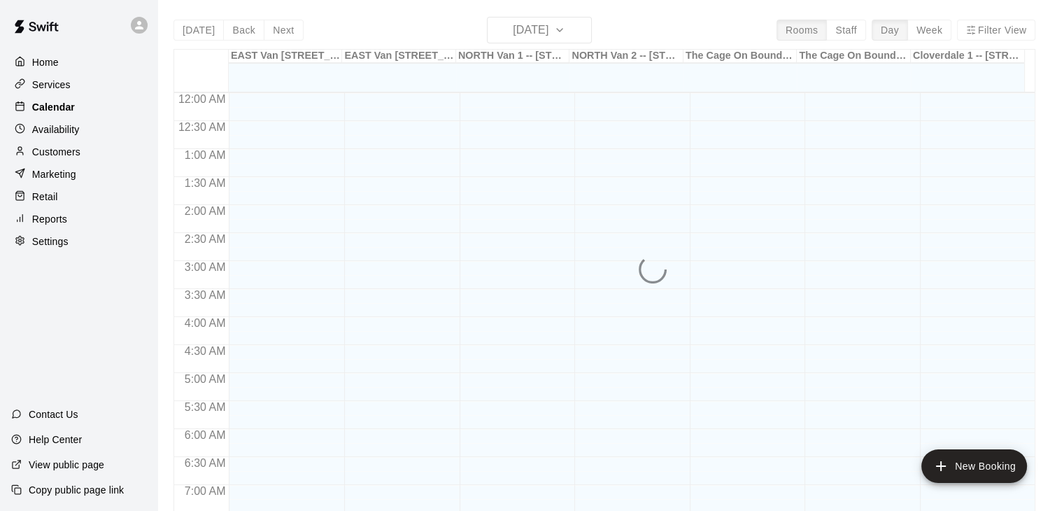
scroll to position [867, 0]
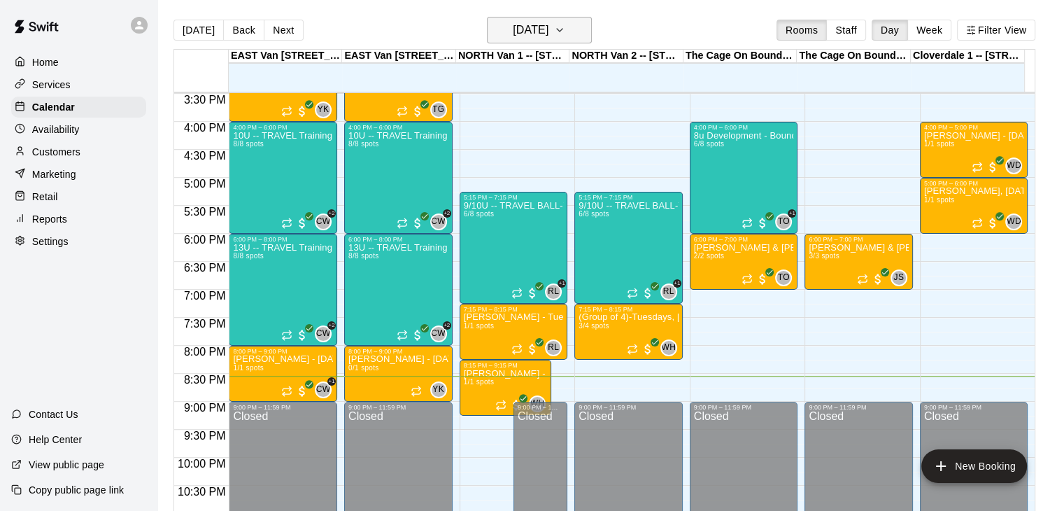
click at [563, 29] on icon "button" at bounding box center [560, 30] width 6 height 3
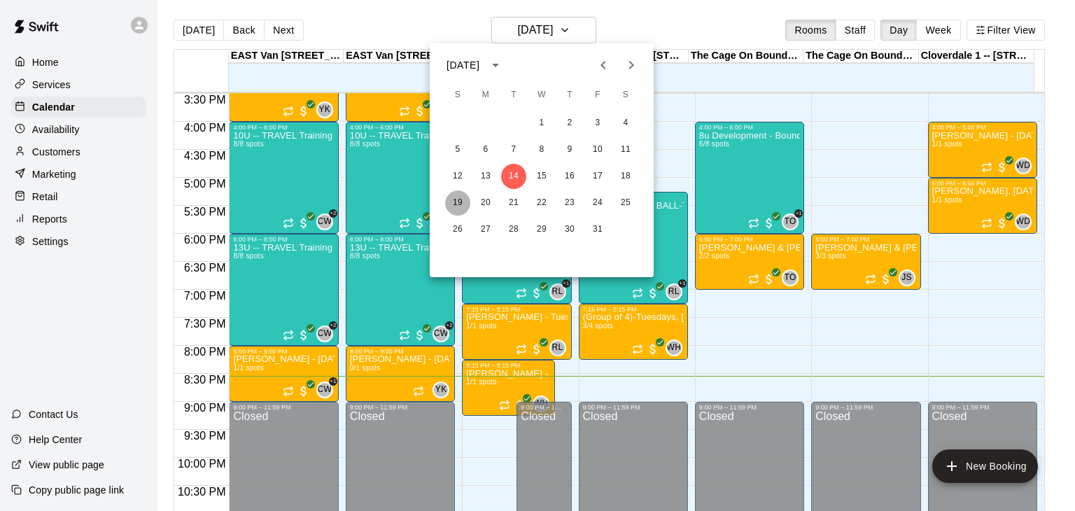
click at [458, 202] on button "19" at bounding box center [457, 202] width 25 height 25
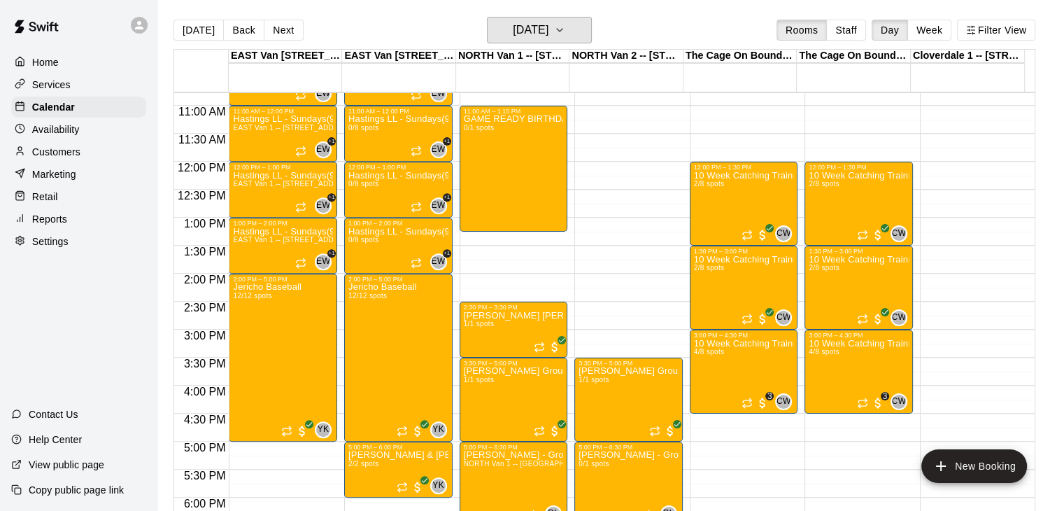
scroll to position [601, 0]
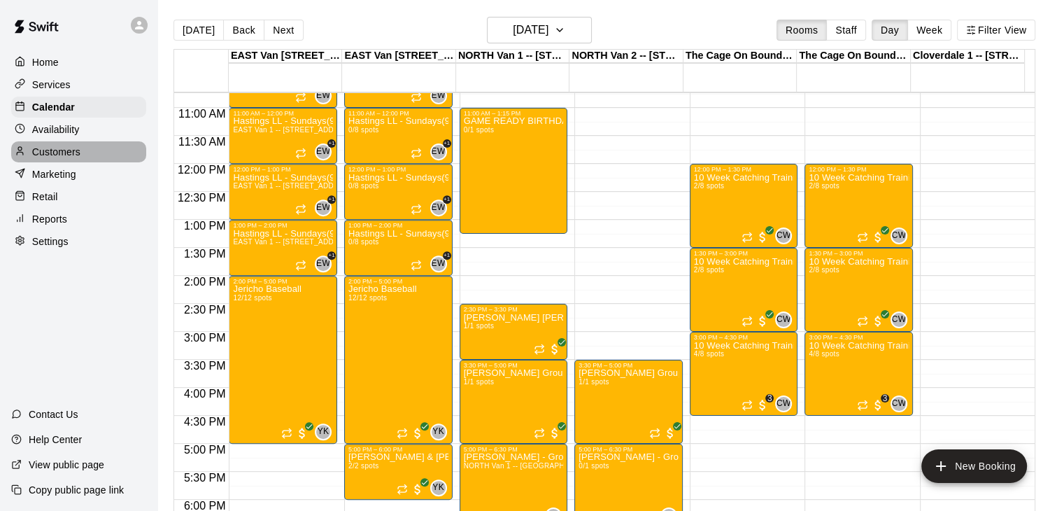
click at [83, 153] on div "Customers" at bounding box center [78, 151] width 135 height 21
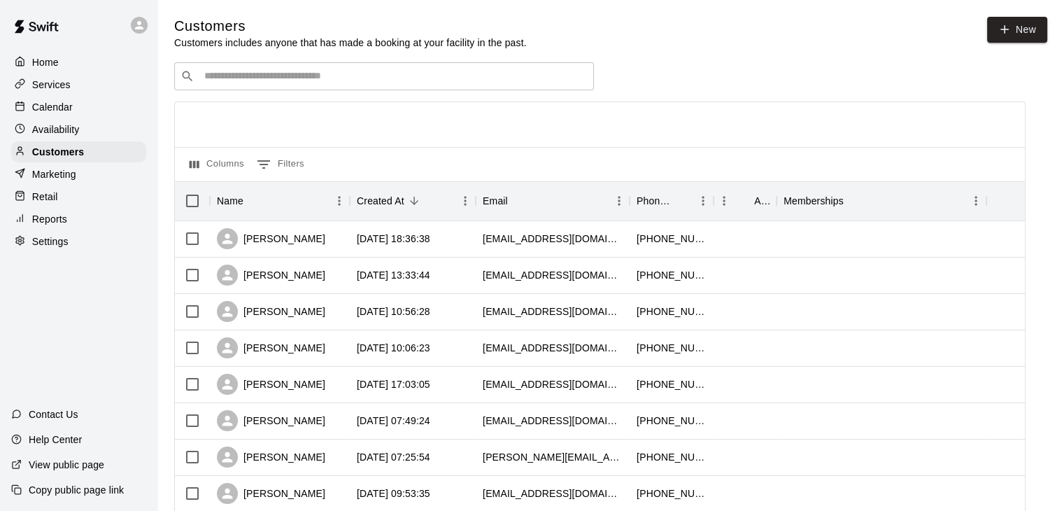
click at [352, 79] on input "Search customers by name or email" at bounding box center [394, 76] width 388 height 14
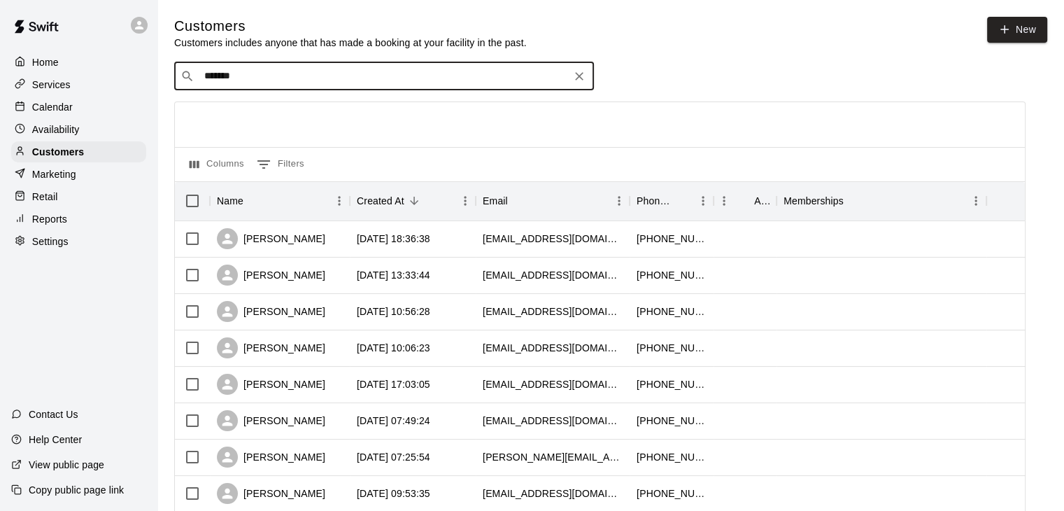
type input "********"
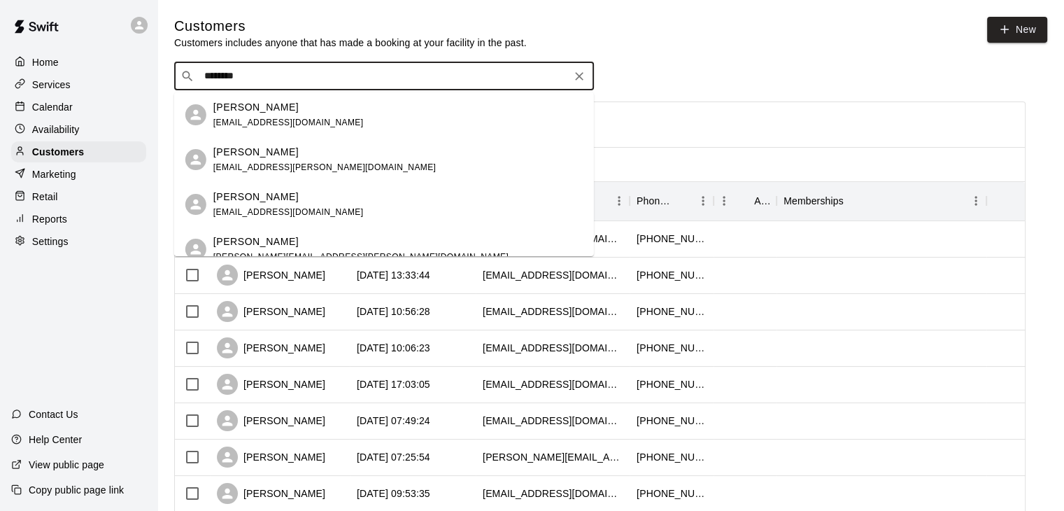
click at [304, 235] on div "Jennifer Korchinski j.korchinski@shaw.ca" at bounding box center [397, 249] width 369 height 30
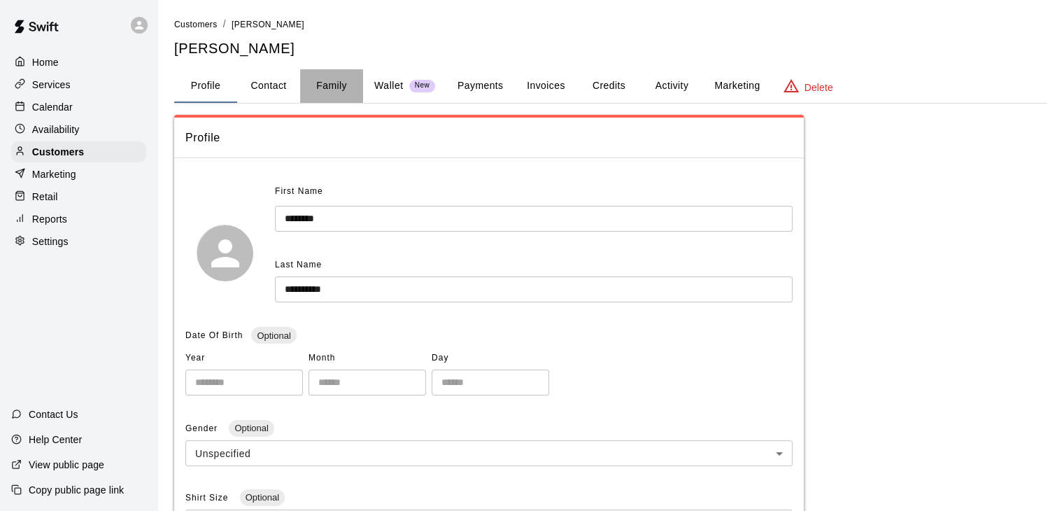
click at [339, 81] on button "Family" at bounding box center [331, 86] width 63 height 34
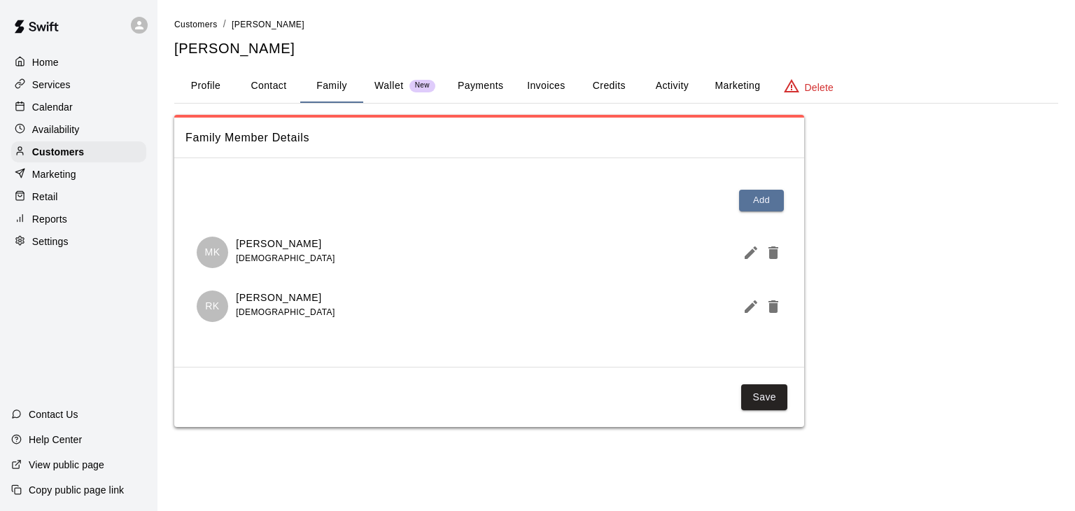
click at [190, 84] on button "Profile" at bounding box center [205, 86] width 63 height 34
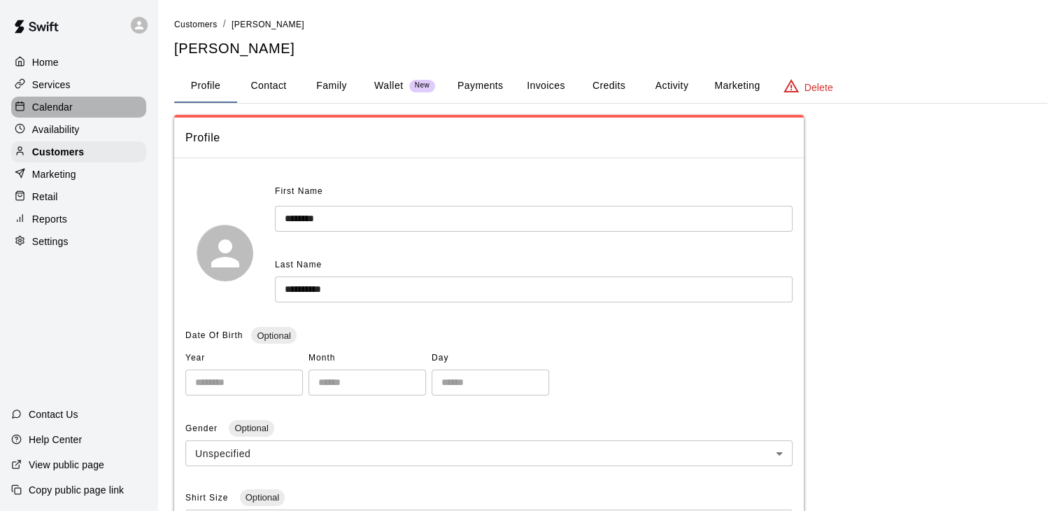
click at [62, 118] on div "Calendar" at bounding box center [78, 107] width 135 height 21
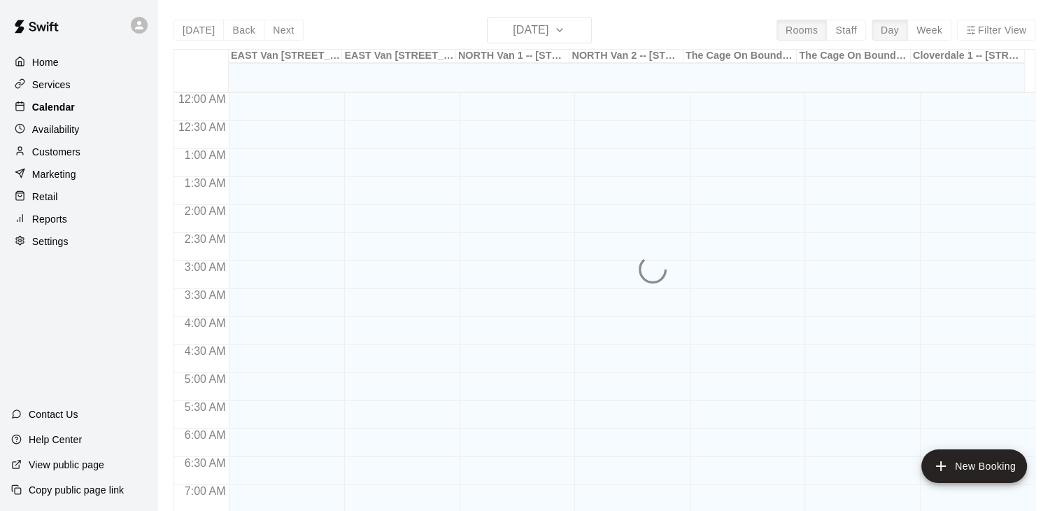
scroll to position [867, 0]
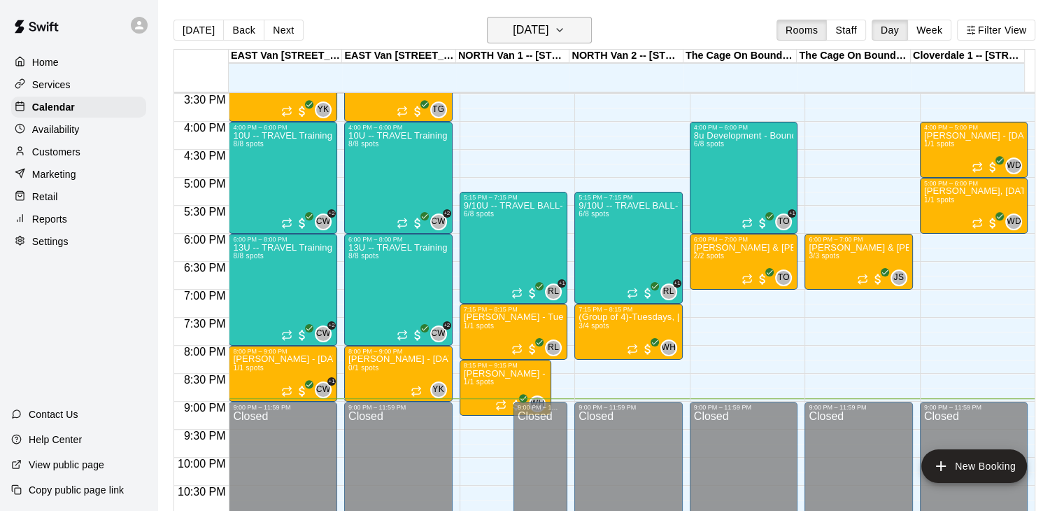
click at [565, 24] on icon "button" at bounding box center [559, 30] width 11 height 17
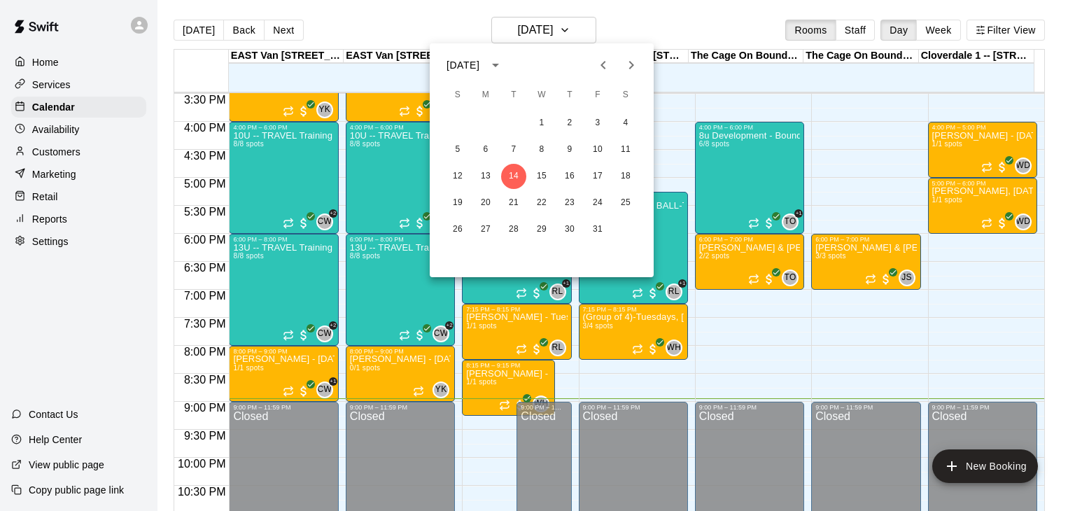
click at [765, 252] on div at bounding box center [537, 255] width 1075 height 511
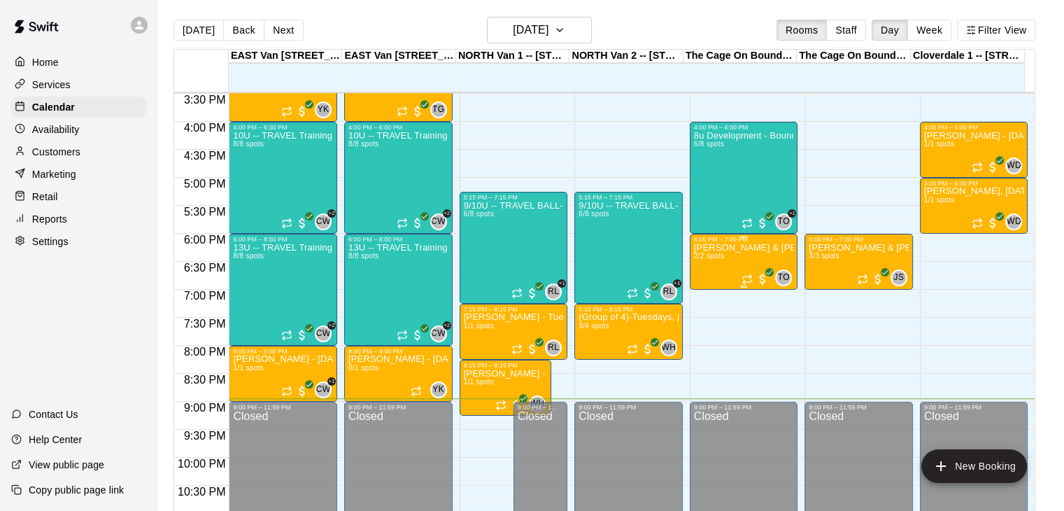
click at [765, 248] on p "[PERSON_NAME] & [PERSON_NAME](Group of 2) - [DATE]-[DATE] @ Boundary Cage (10wk…" at bounding box center [744, 248] width 100 height 0
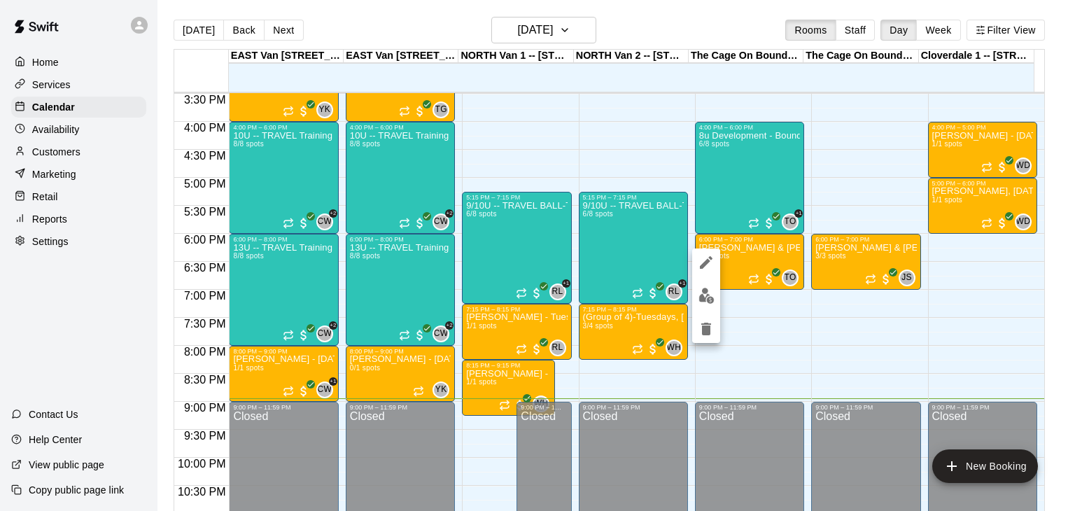
click at [764, 321] on div at bounding box center [537, 255] width 1075 height 511
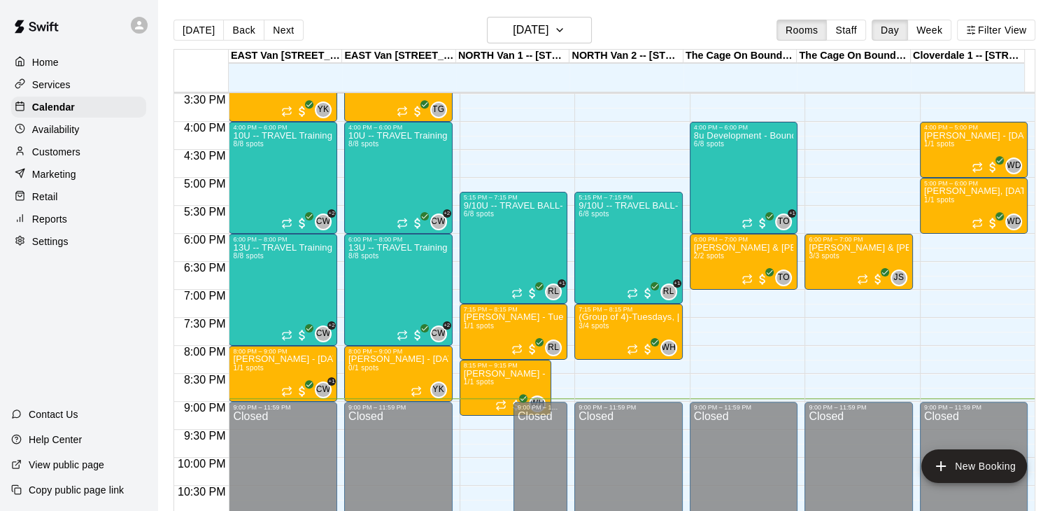
click at [68, 152] on p "Customers" at bounding box center [56, 152] width 48 height 14
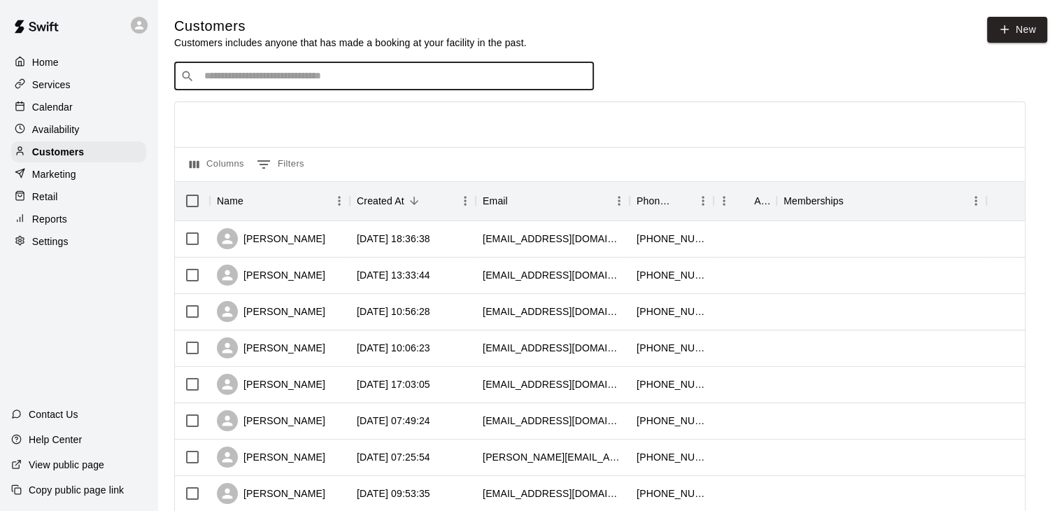
click at [280, 79] on input "Search customers by name or email" at bounding box center [394, 76] width 388 height 14
type input "**********"
click at [278, 110] on div "Jillian Dailly jdailly@me.com" at bounding box center [397, 115] width 369 height 30
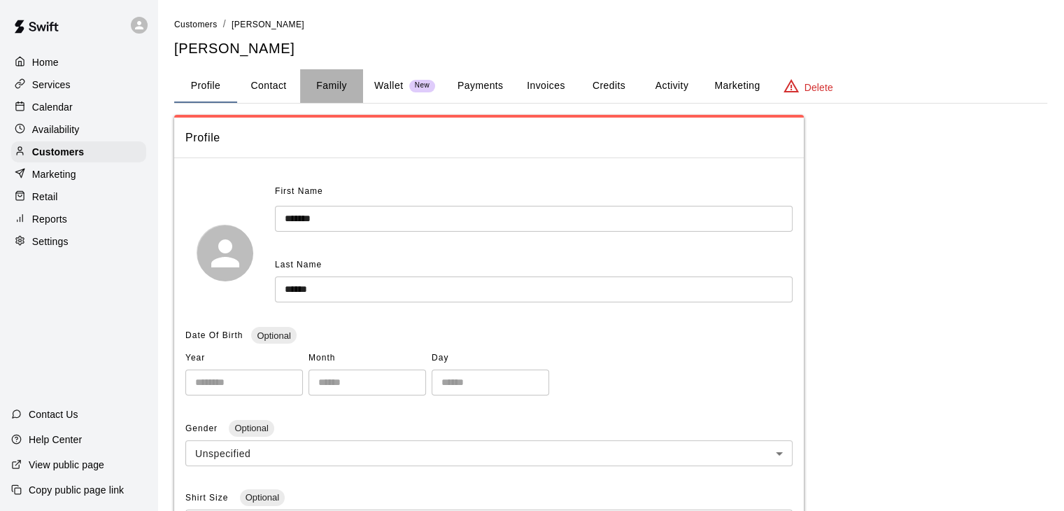
click at [325, 85] on button "Family" at bounding box center [331, 86] width 63 height 34
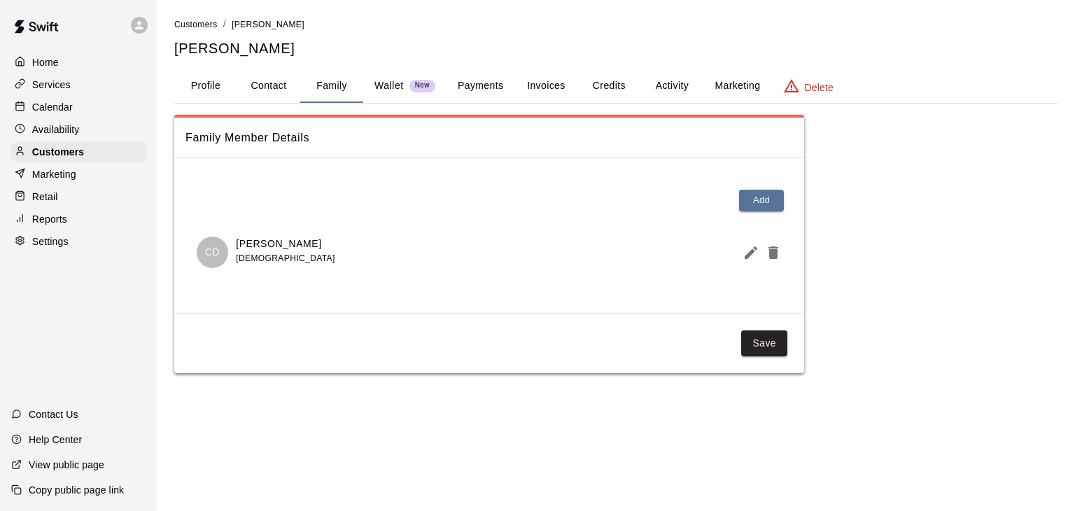
click at [76, 104] on div "Calendar" at bounding box center [78, 107] width 135 height 21
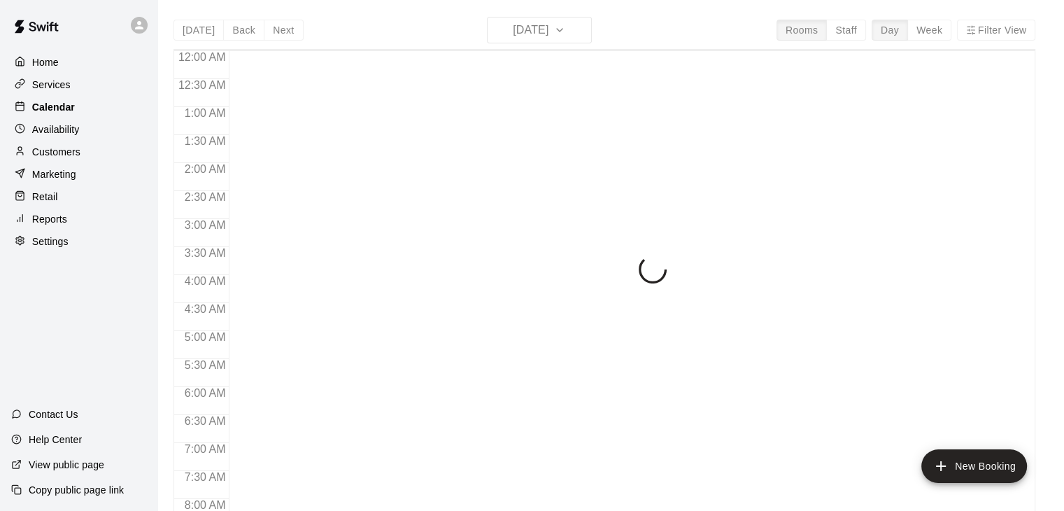
scroll to position [867, 0]
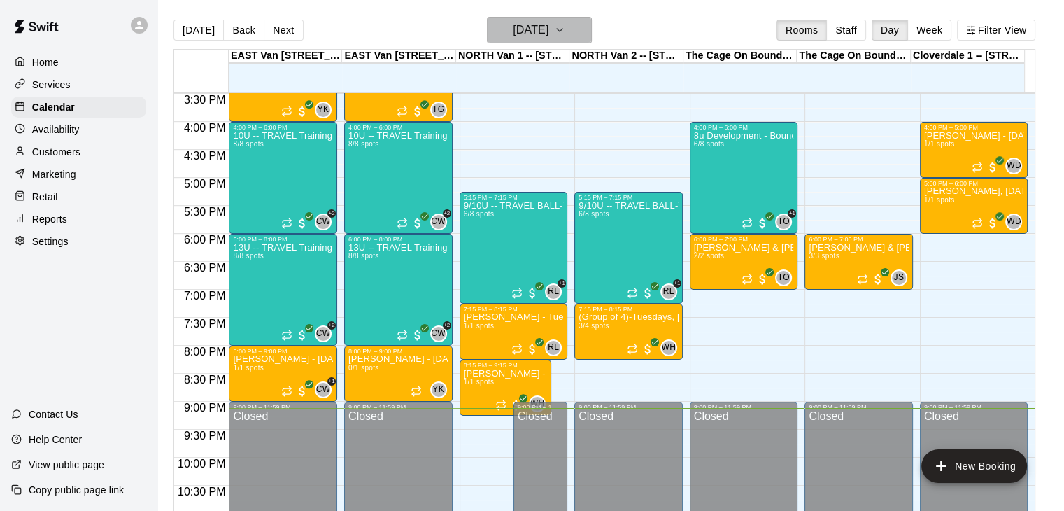
click at [565, 23] on icon "button" at bounding box center [559, 30] width 11 height 17
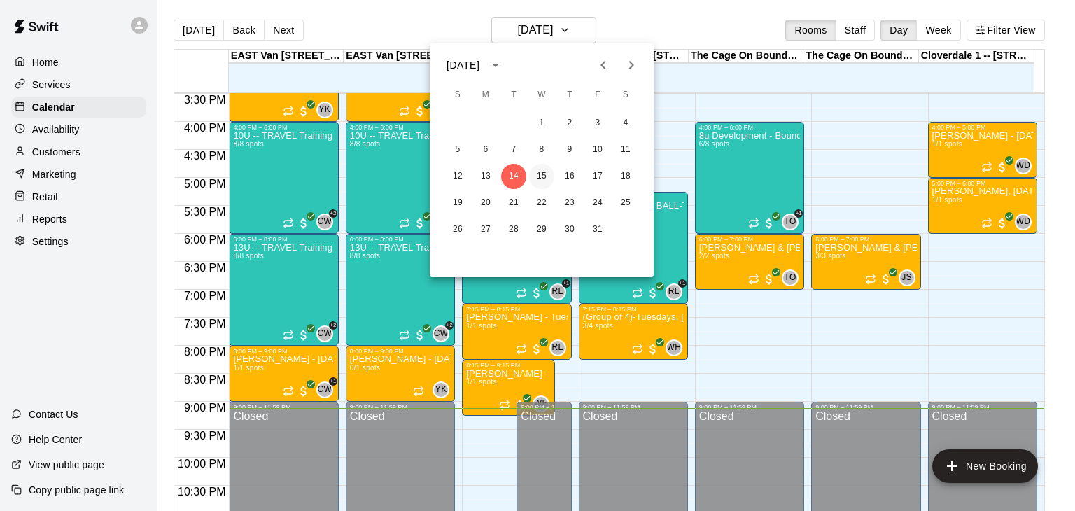
click at [541, 169] on button "15" at bounding box center [541, 176] width 25 height 25
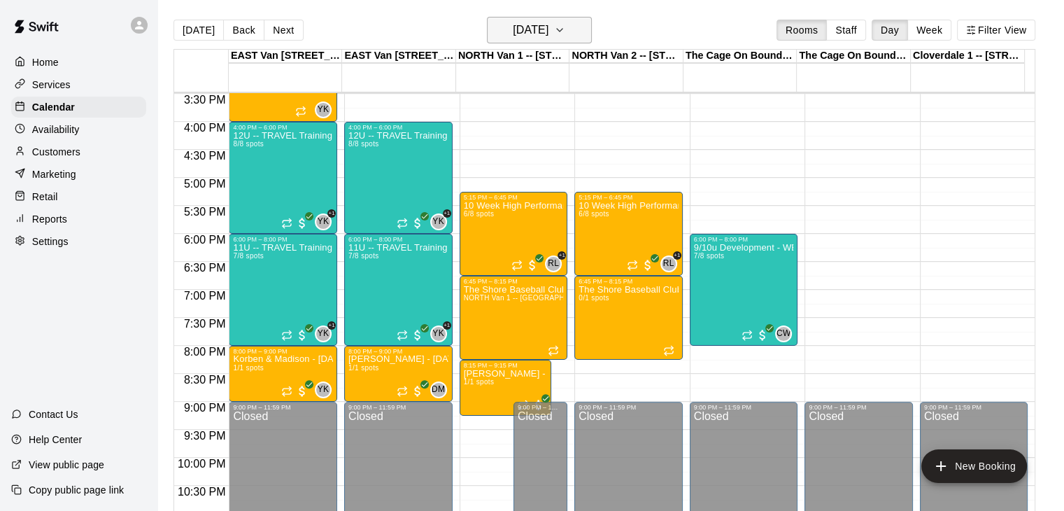
click at [565, 23] on icon "button" at bounding box center [559, 30] width 11 height 17
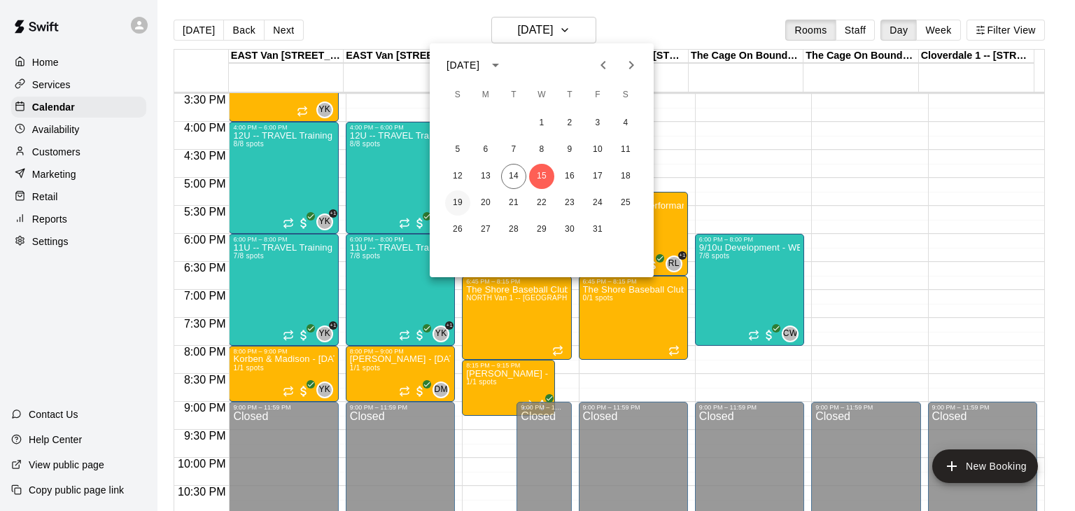
click at [458, 196] on button "19" at bounding box center [457, 202] width 25 height 25
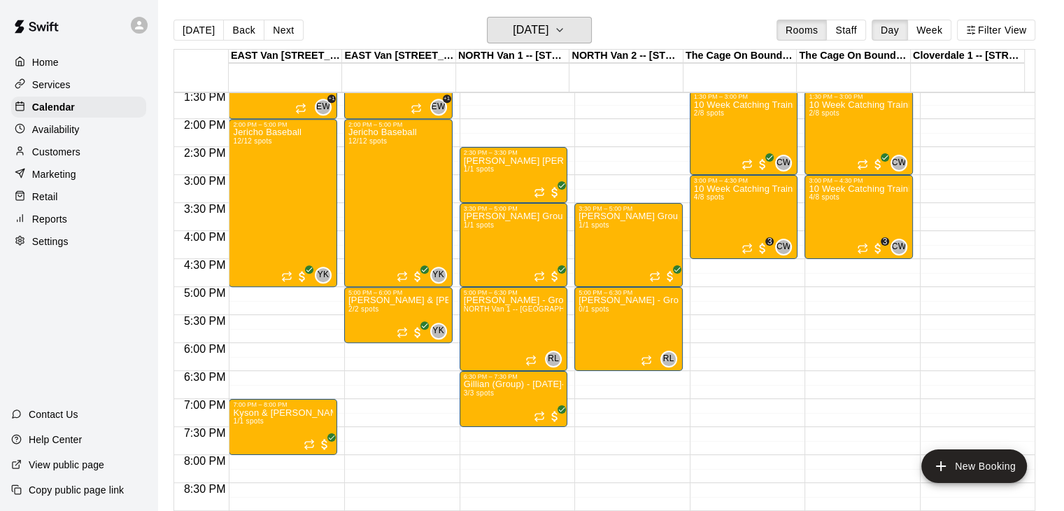
scroll to position [761, 0]
